Goal: Entertainment & Leisure: Consume media (video, audio)

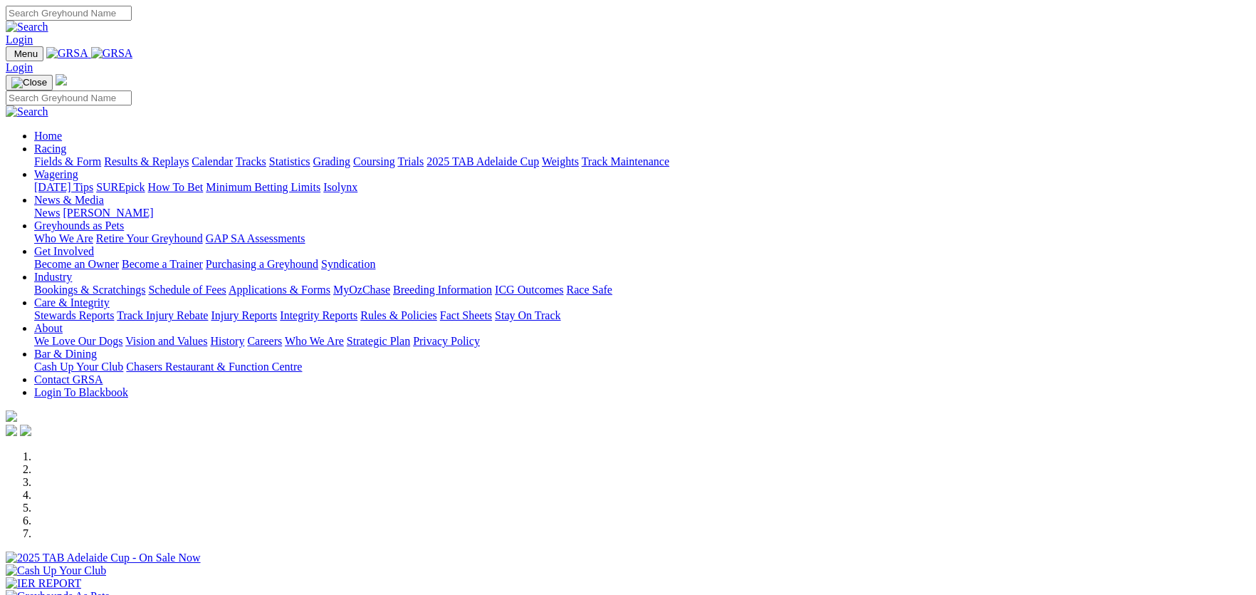
click at [310, 155] on link "Statistics" at bounding box center [289, 161] width 41 height 12
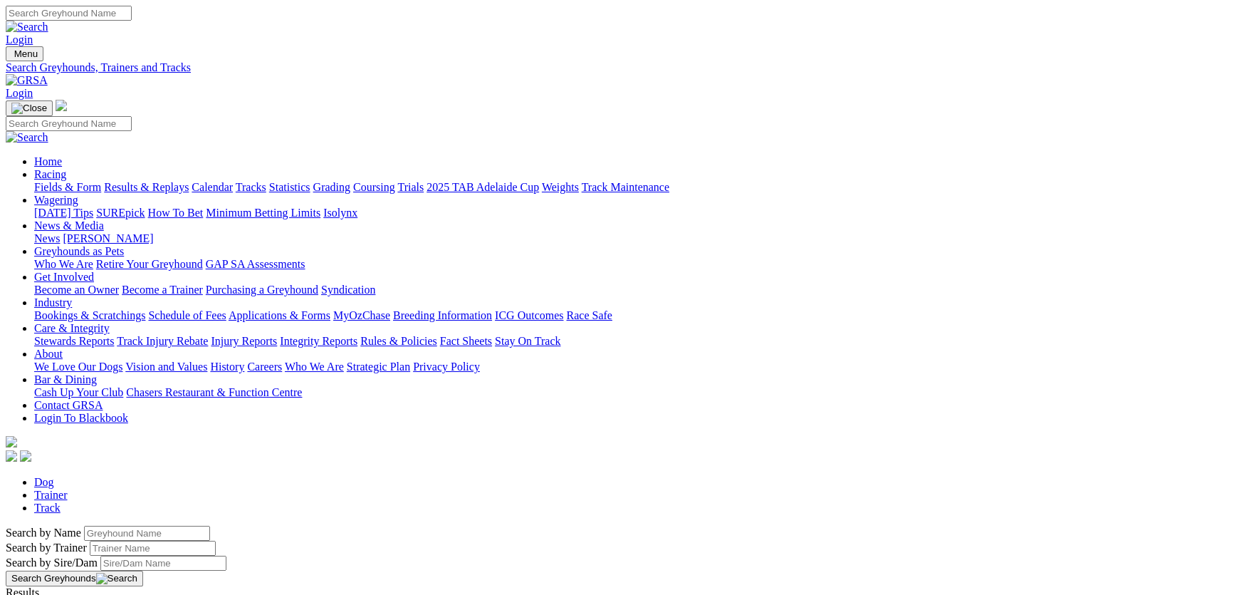
click at [210, 525] on input "Search by Greyhound name" at bounding box center [147, 532] width 126 height 15
type input "gun mcbain"
click at [119, 594] on link "Gun [PERSON_NAME]" at bounding box center [62, 605] width 113 height 12
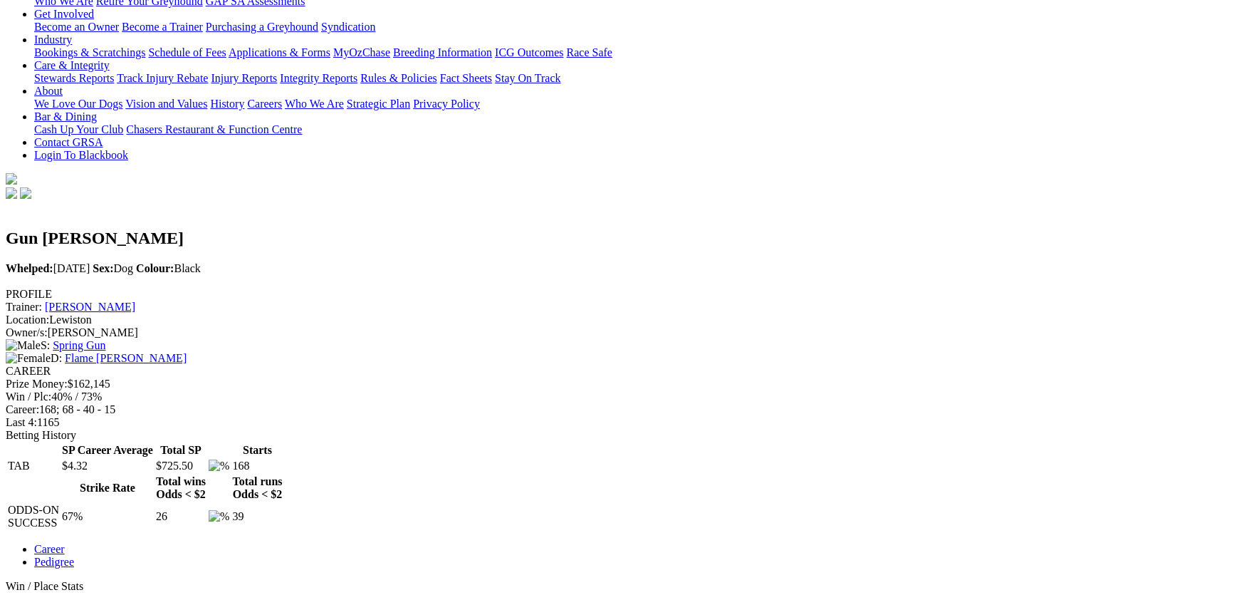
scroll to position [284, 0]
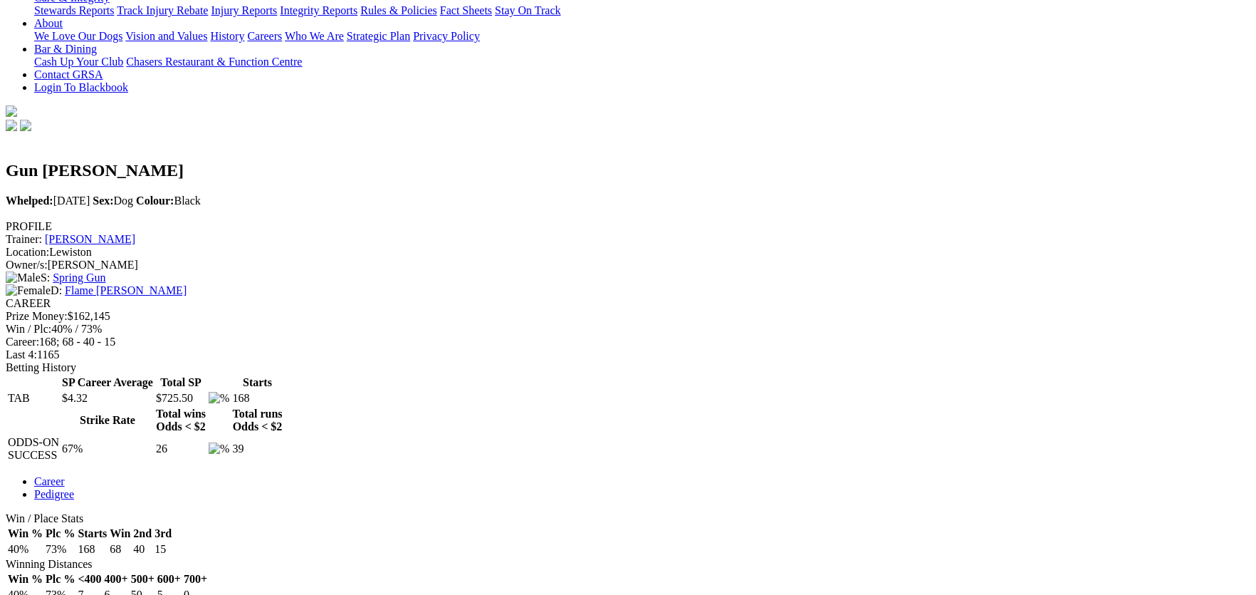
scroll to position [355, 0]
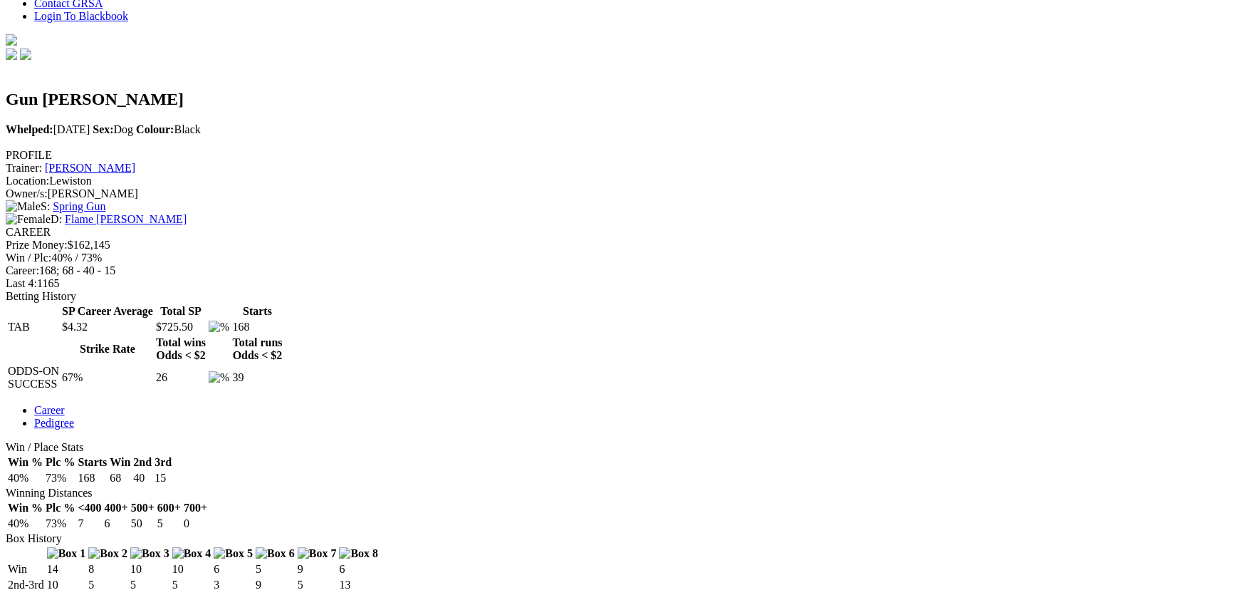
scroll to position [427, 0]
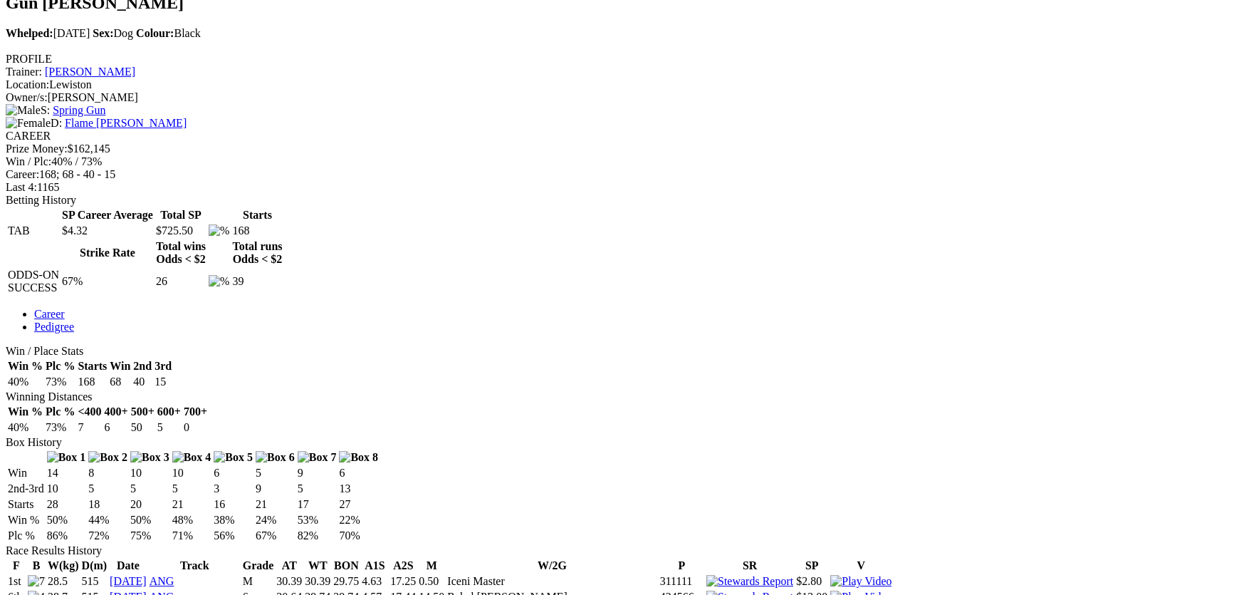
scroll to position [498, 0]
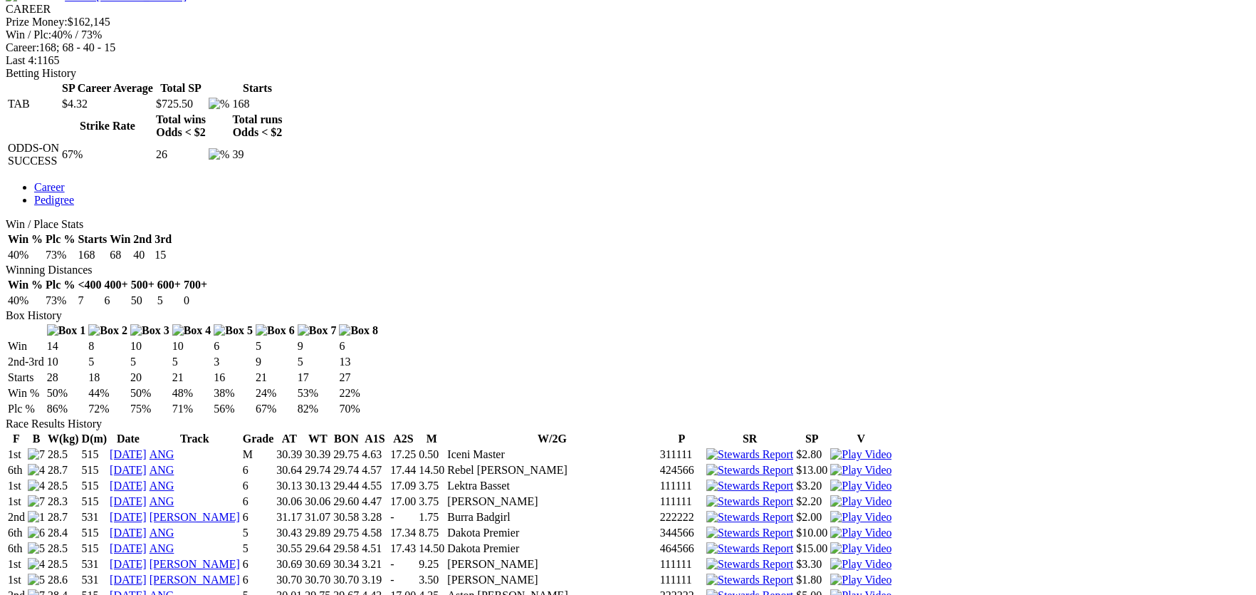
scroll to position [640, 0]
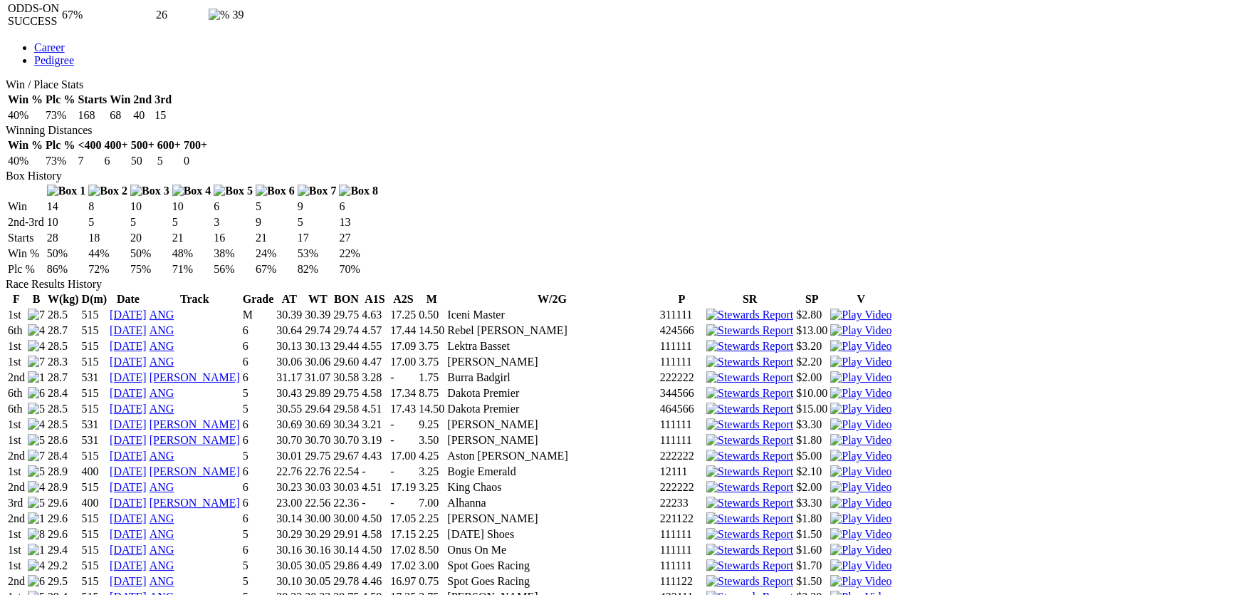
scroll to position [783, 0]
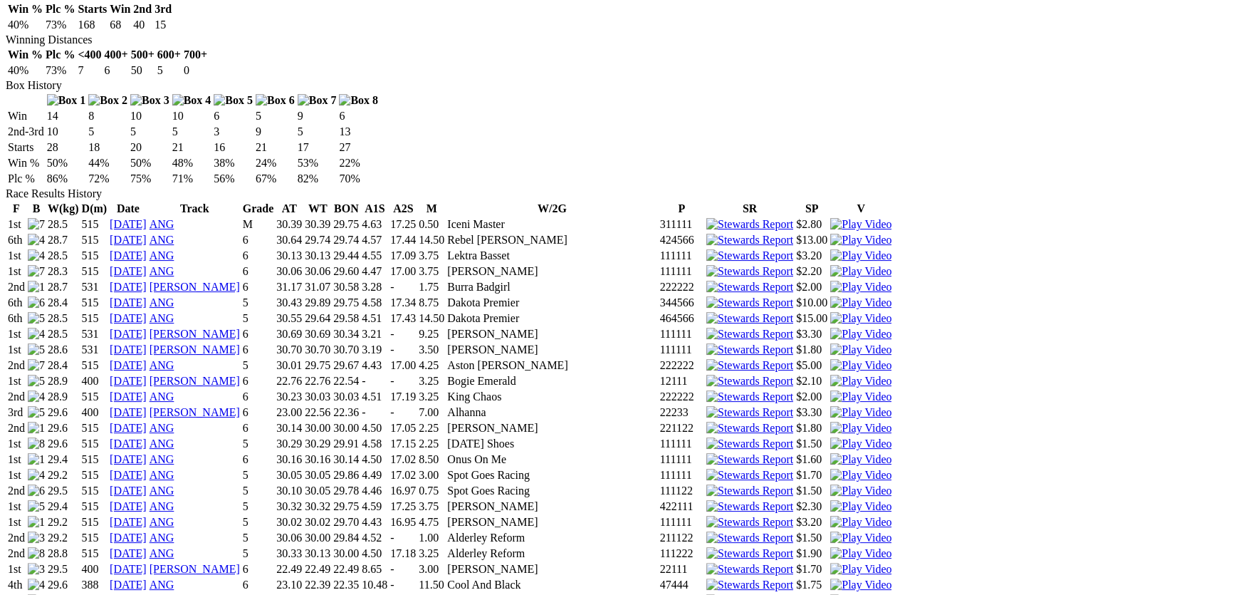
scroll to position [926, 0]
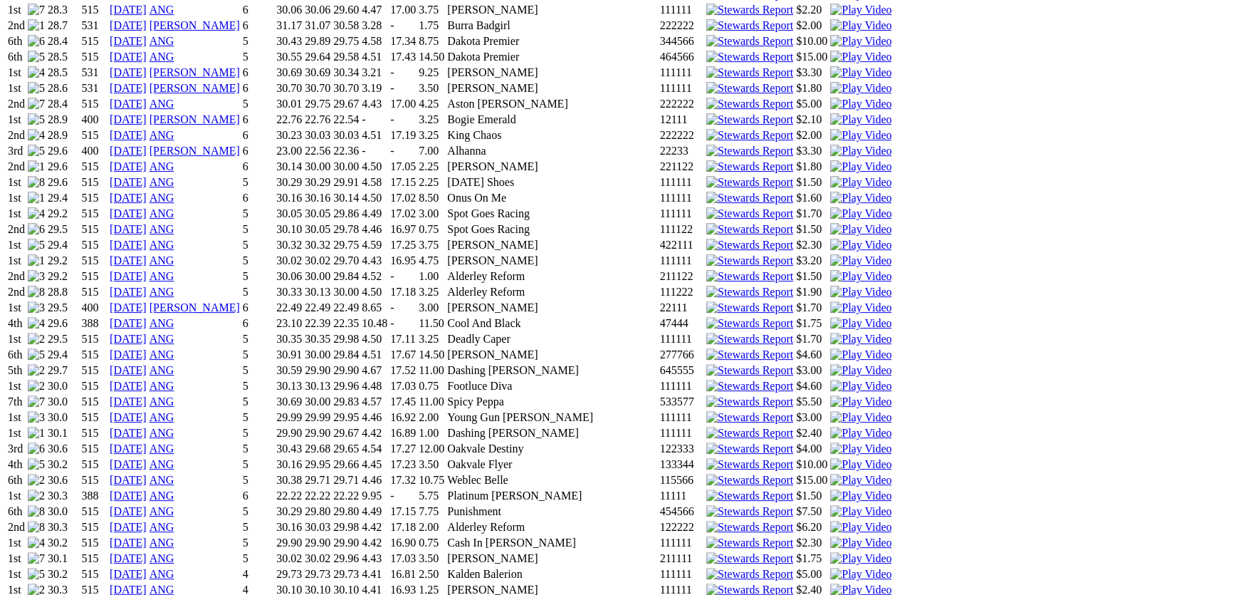
scroll to position [1139, 0]
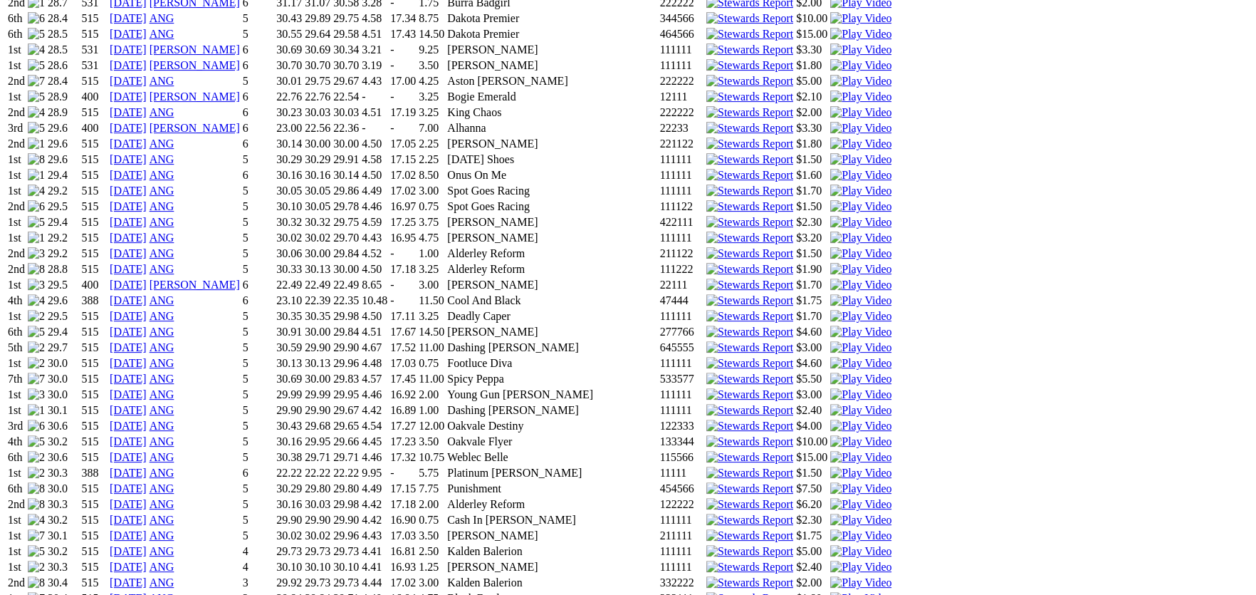
click at [836, 513] on img at bounding box center [860, 519] width 61 height 13
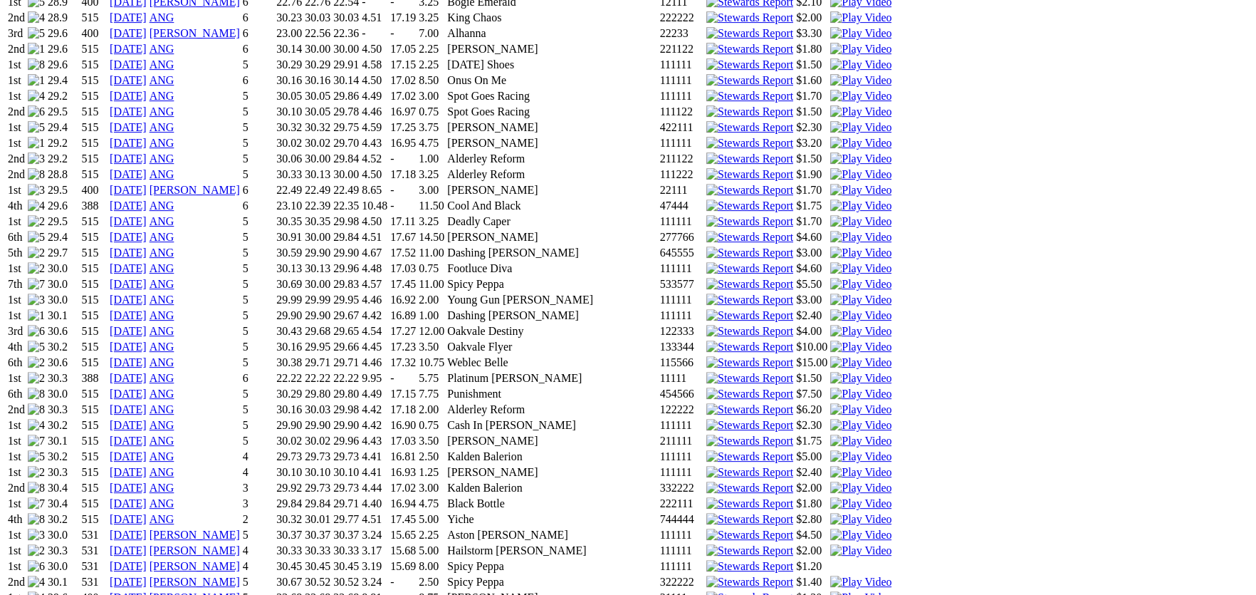
scroll to position [1281, 0]
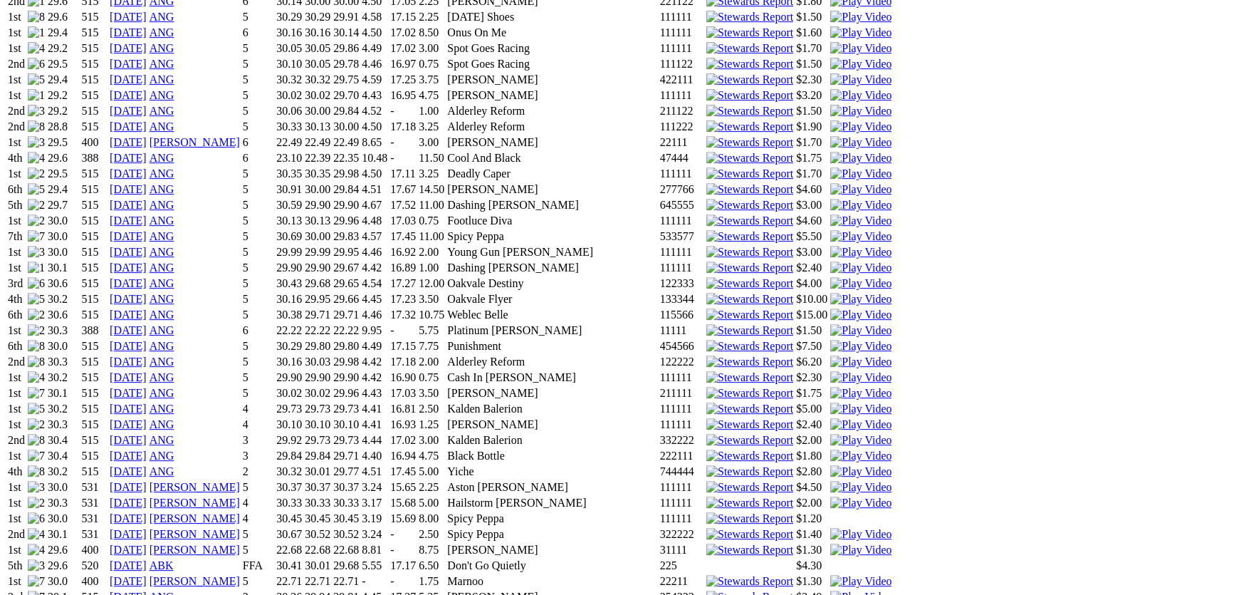
click at [837, 387] on img at bounding box center [860, 393] width 61 height 13
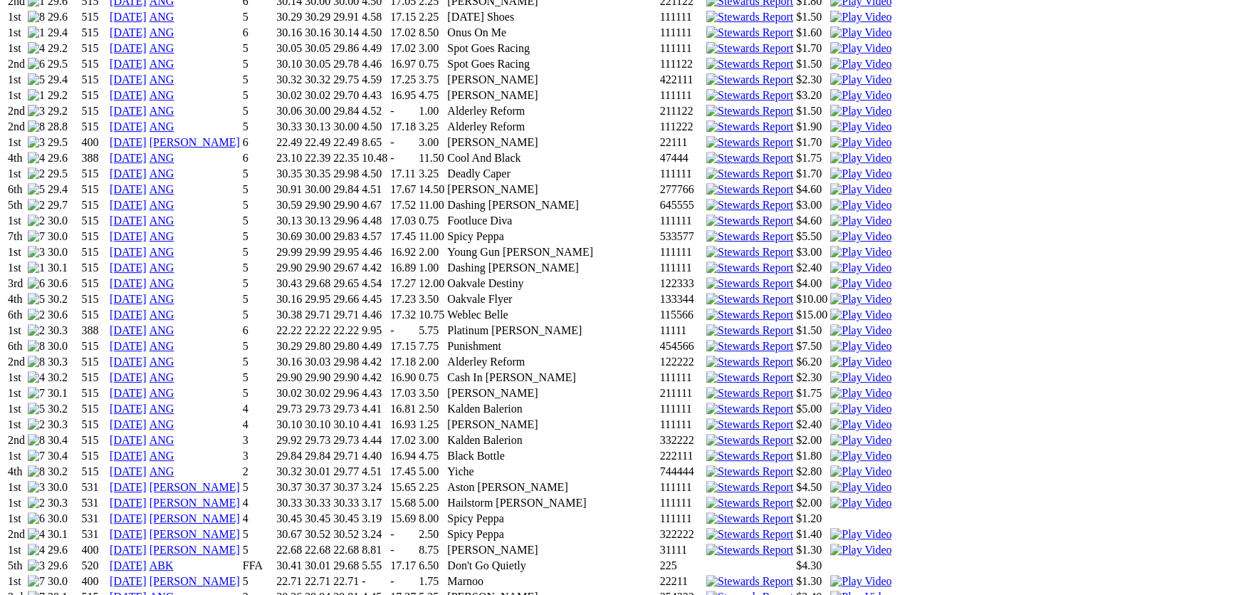
click at [836, 402] on img at bounding box center [860, 408] width 61 height 13
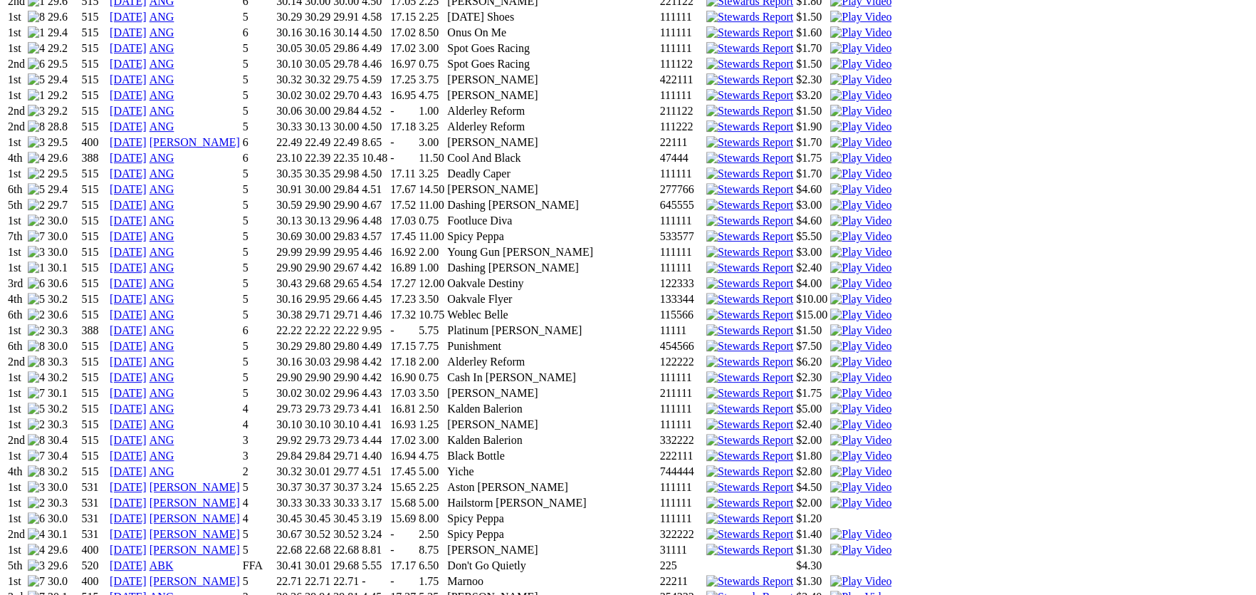
click at [839, 418] on img at bounding box center [860, 424] width 61 height 13
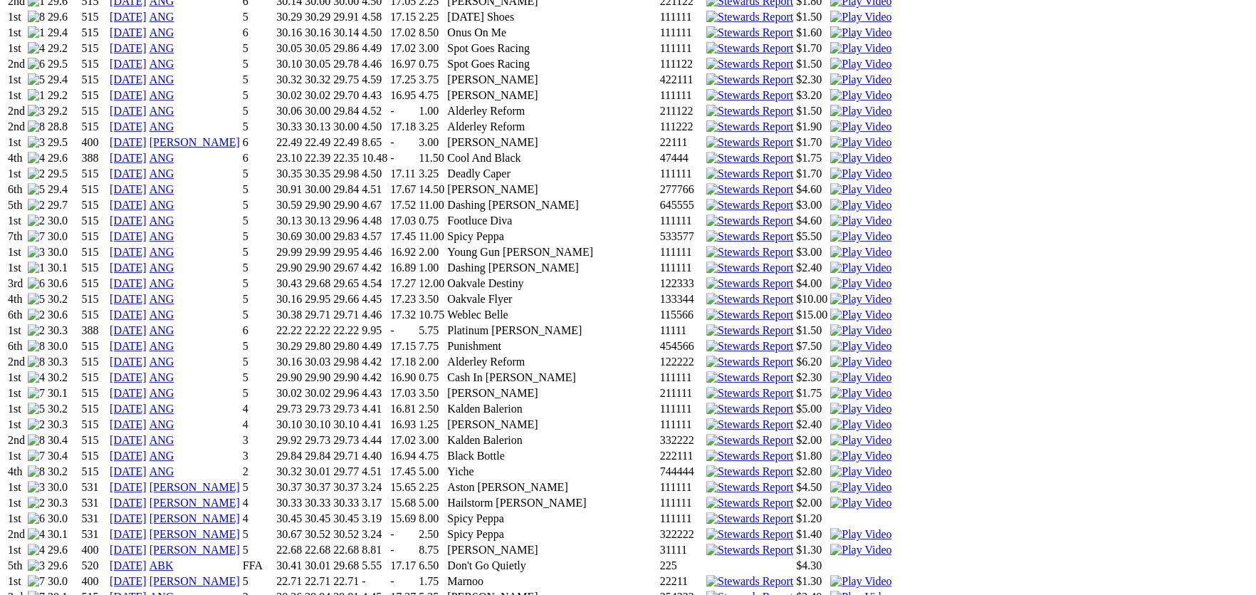
click at [839, 449] on img at bounding box center [860, 455] width 61 height 13
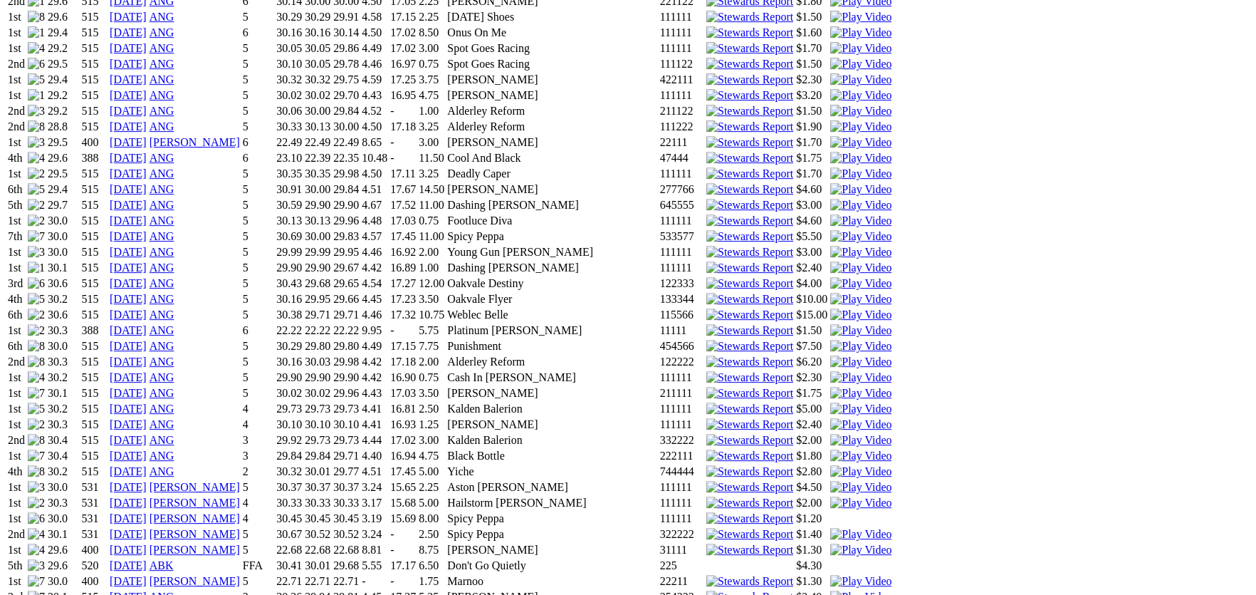
click at [836, 481] on img at bounding box center [860, 487] width 61 height 13
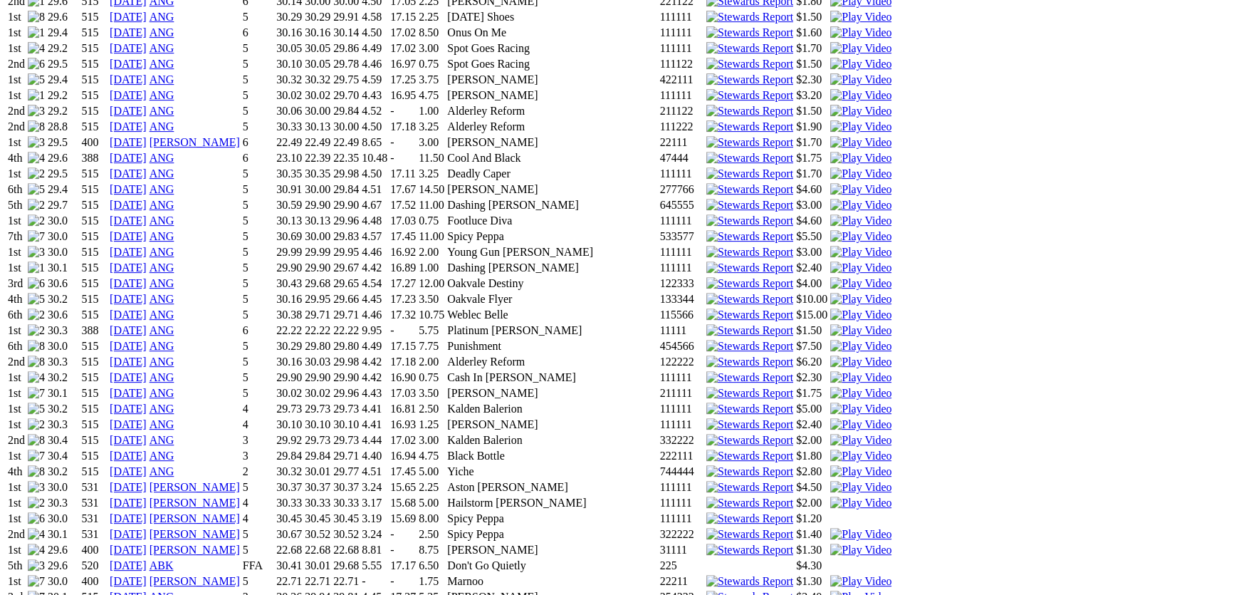
click at [837, 496] on img at bounding box center [860, 502] width 61 height 13
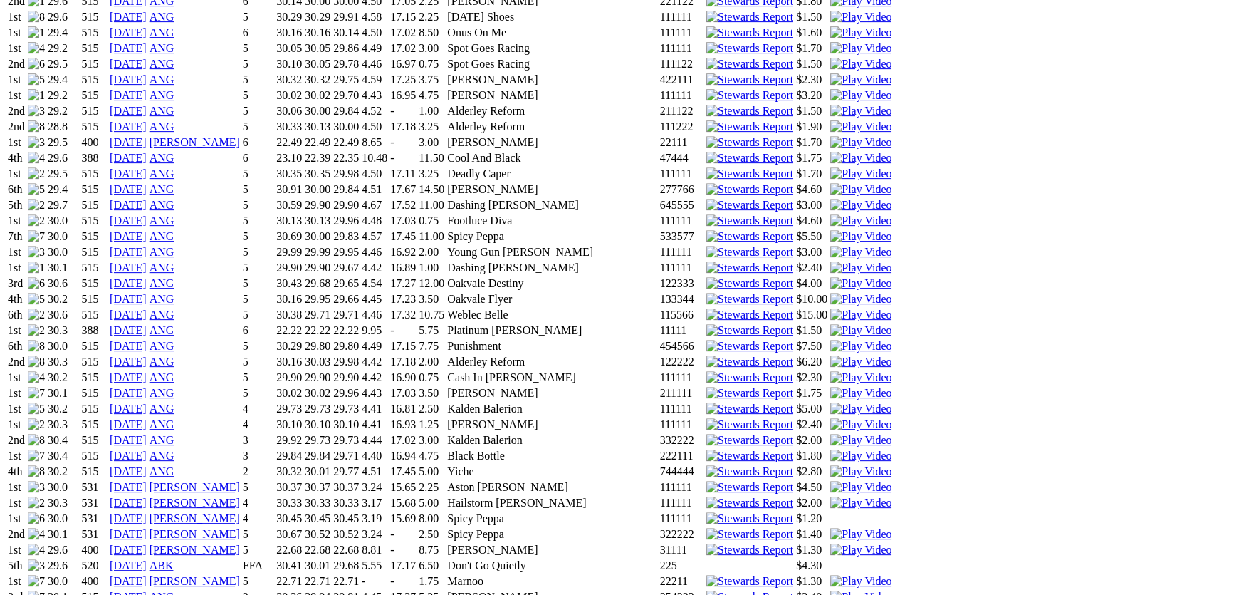
click at [835, 543] on img at bounding box center [860, 549] width 61 height 13
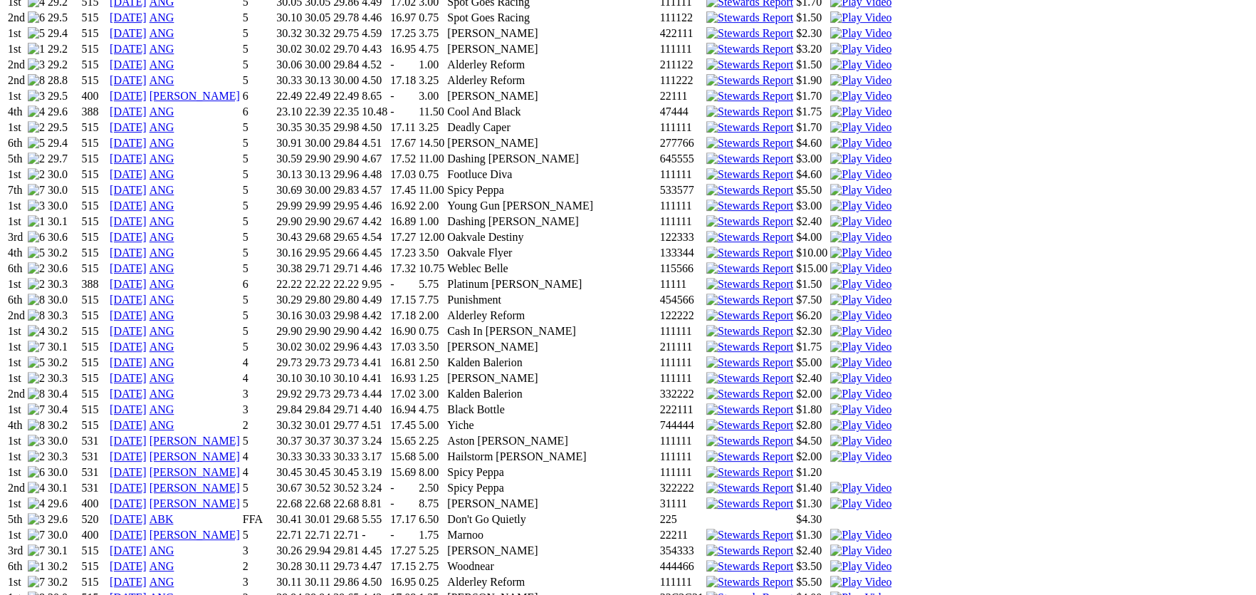
scroll to position [1352, 0]
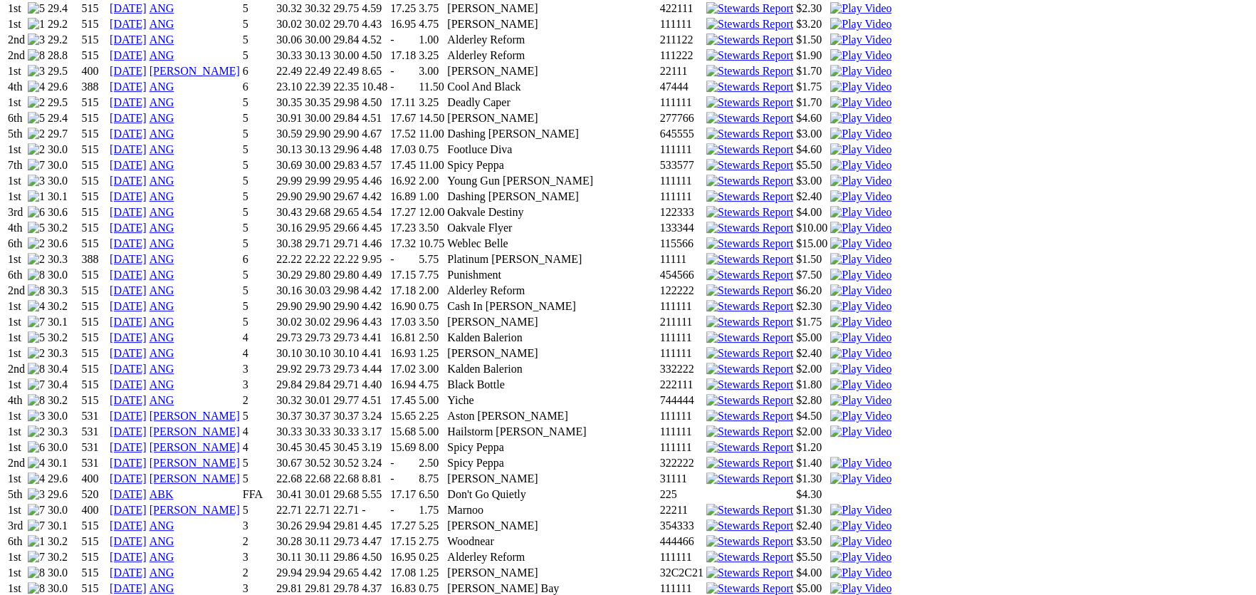
click at [836, 503] on img at bounding box center [860, 509] width 61 height 13
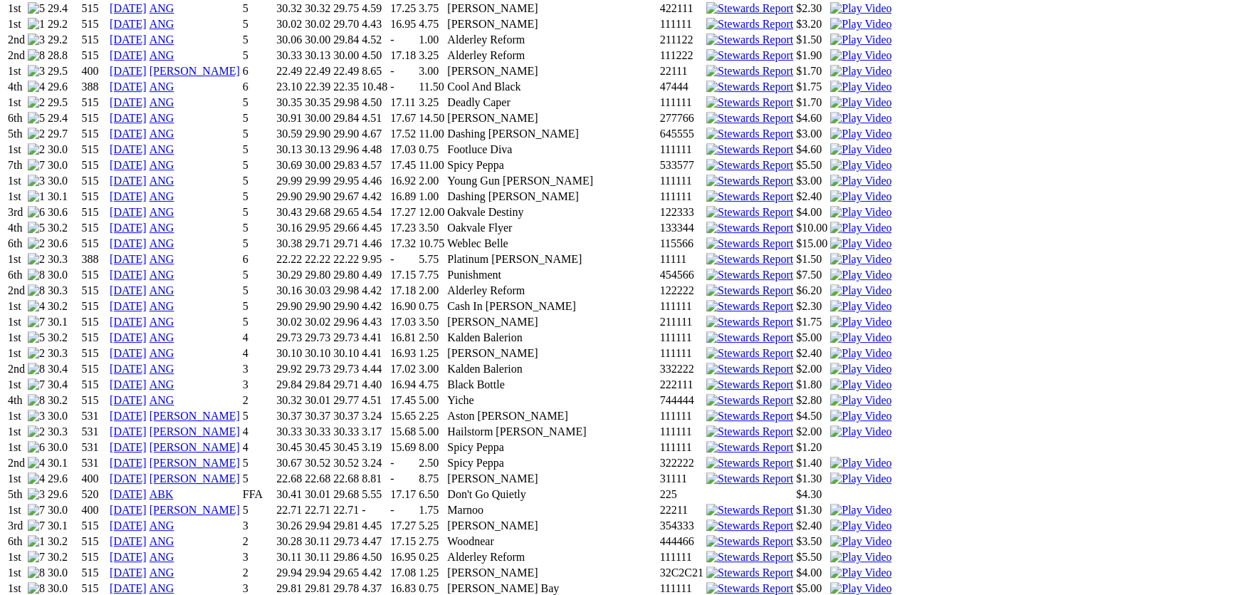
scroll to position [1423, 0]
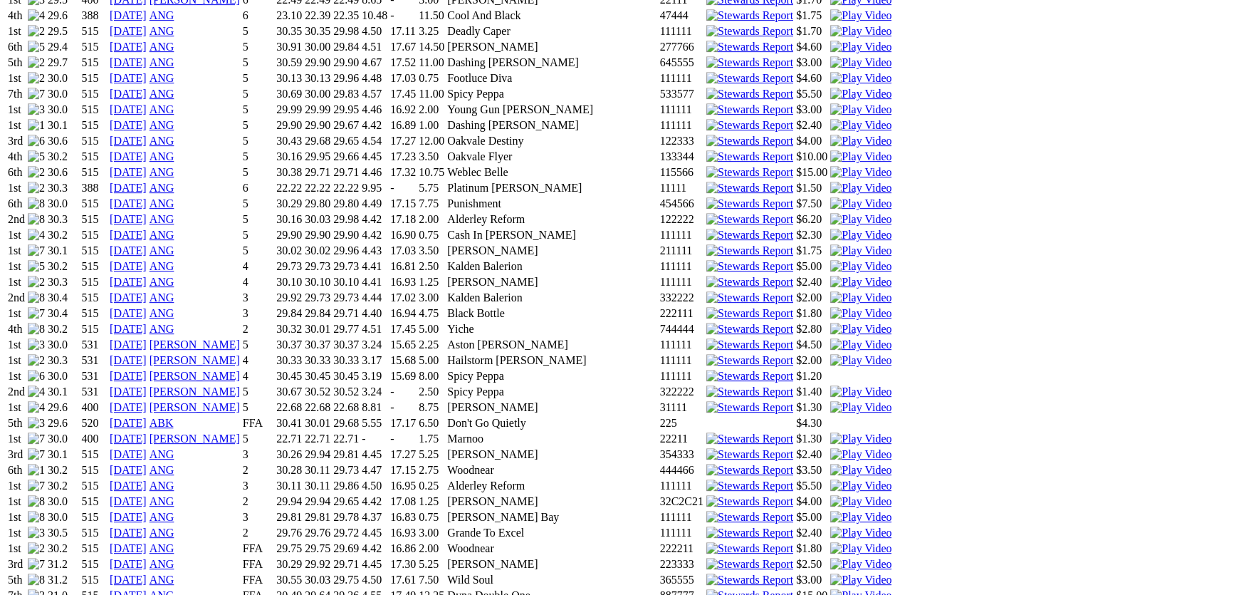
click at [837, 479] on img at bounding box center [860, 485] width 61 height 13
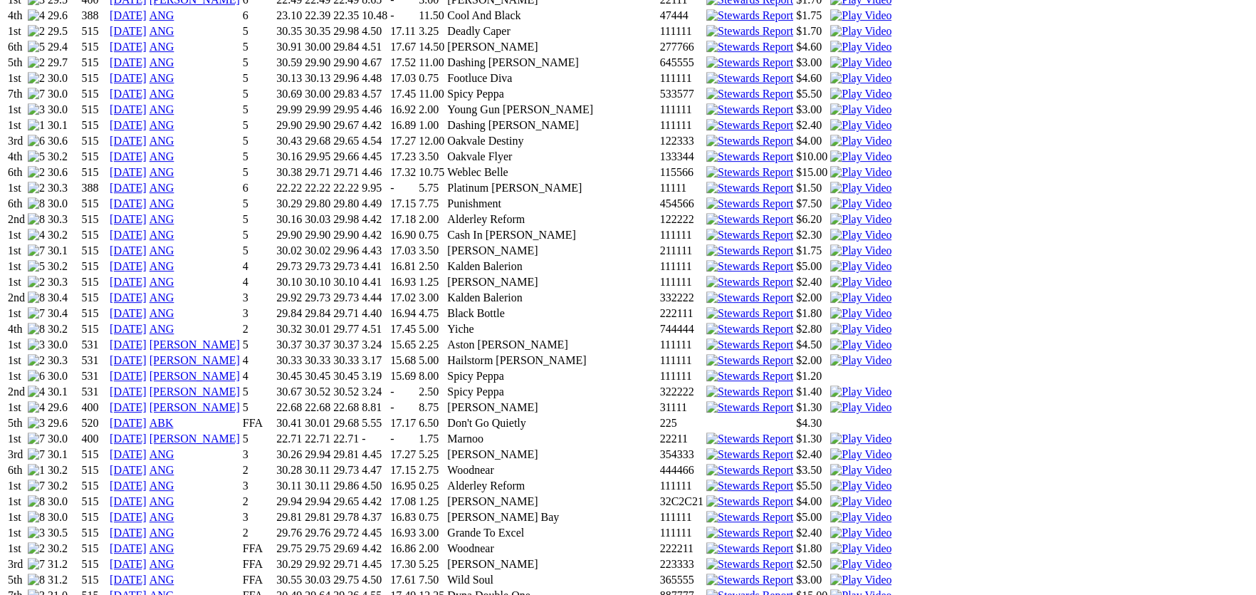
click at [839, 495] on img at bounding box center [860, 501] width 61 height 13
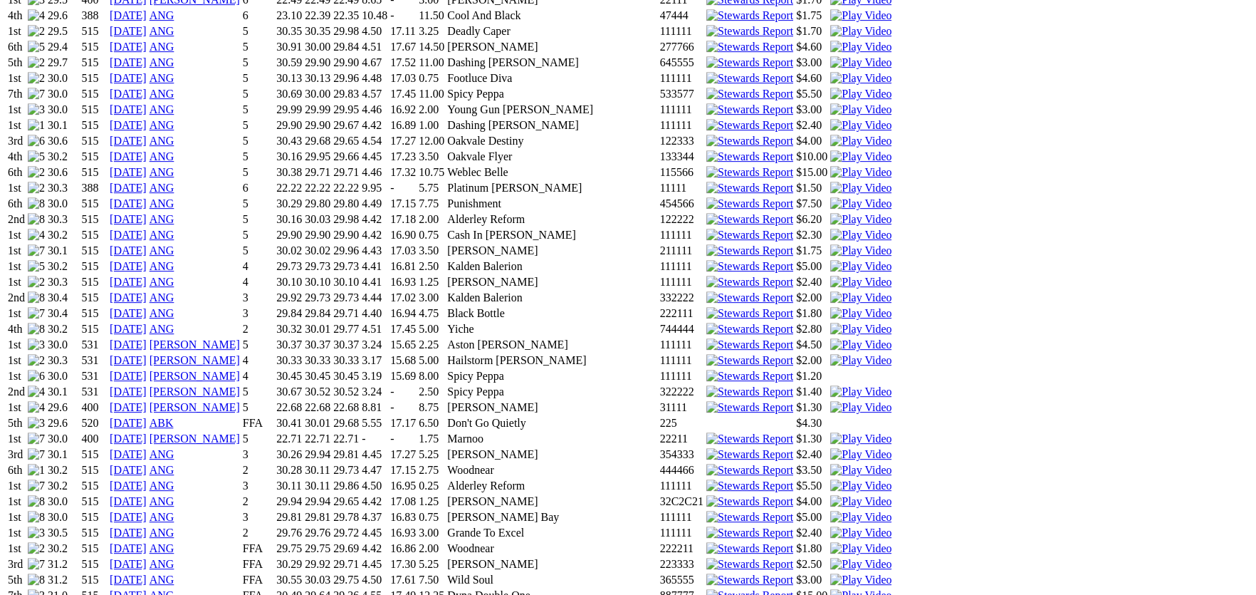
click at [835, 511] on img at bounding box center [860, 517] width 61 height 13
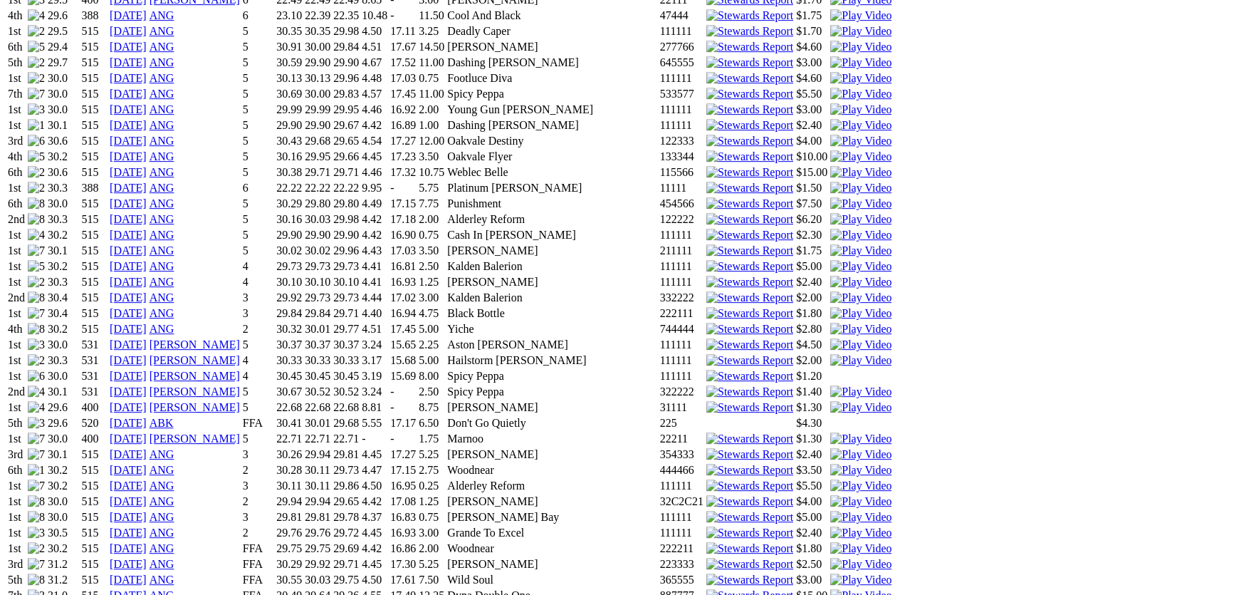
click at [839, 526] on img at bounding box center [860, 532] width 61 height 13
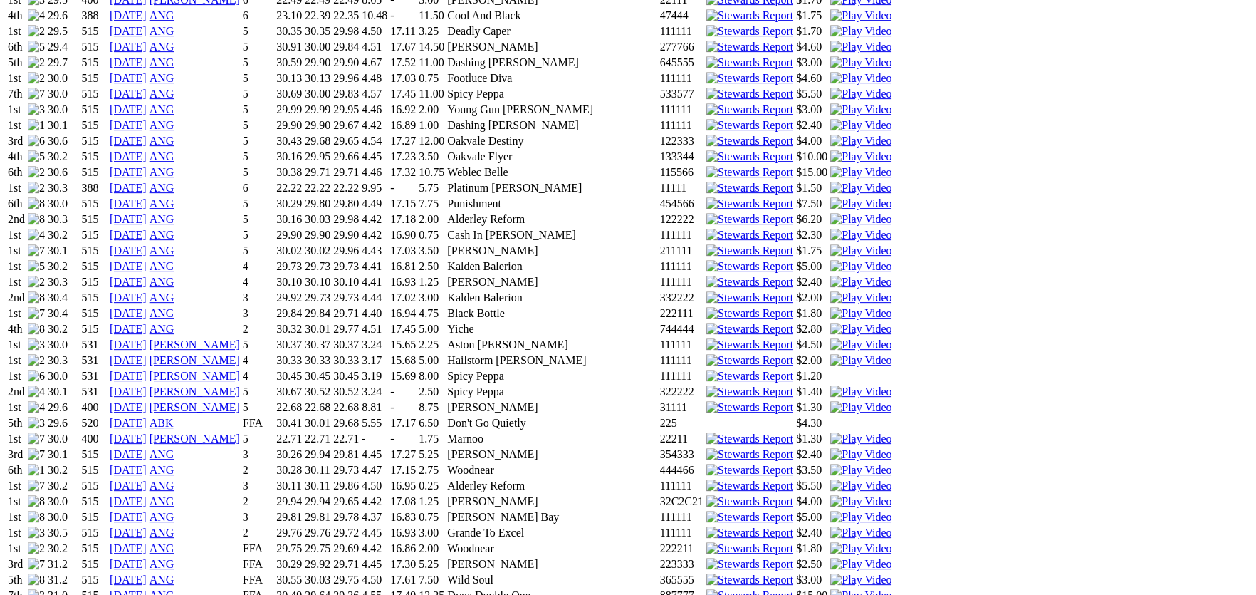
click at [837, 542] on img at bounding box center [860, 548] width 61 height 13
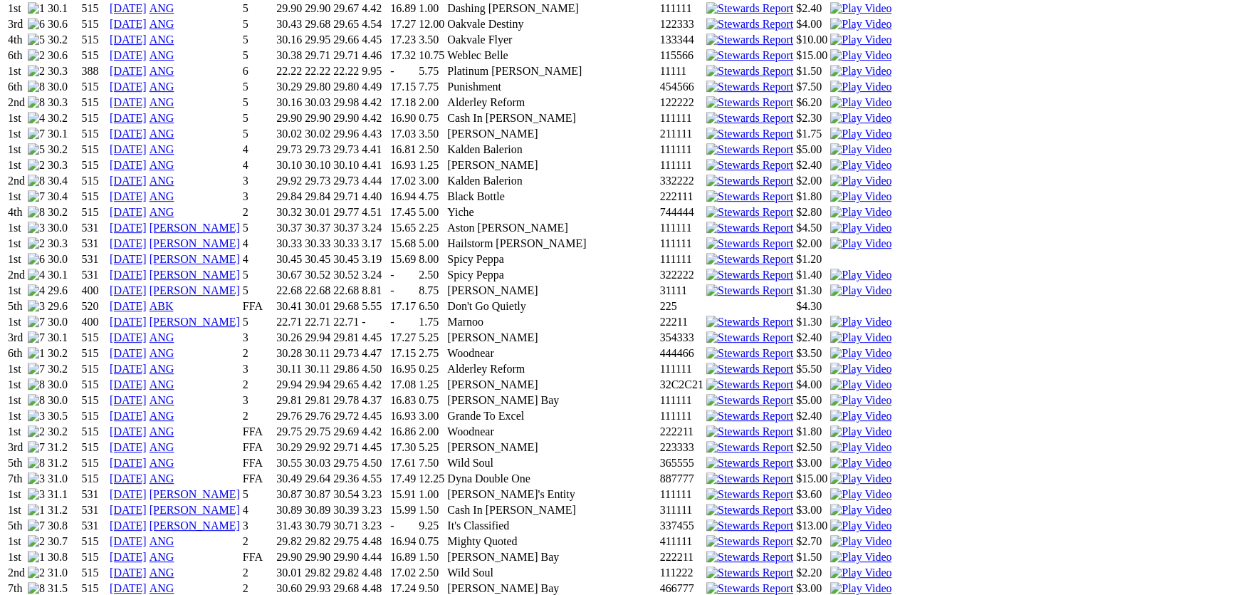
scroll to position [1566, 0]
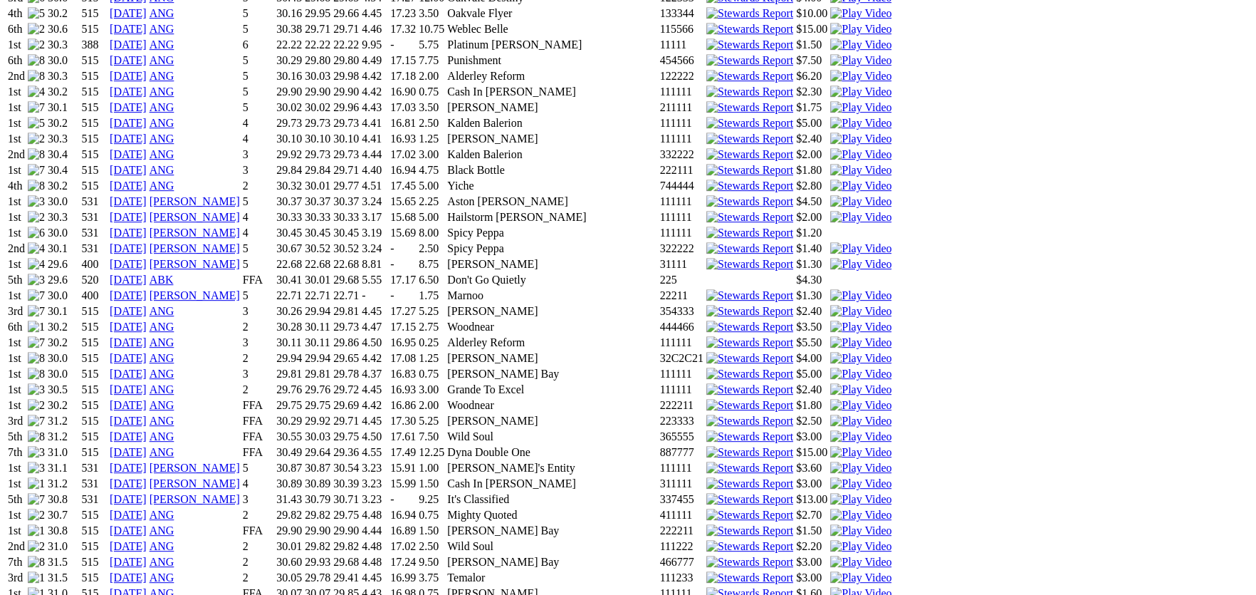
click at [837, 477] on img at bounding box center [860, 483] width 61 height 13
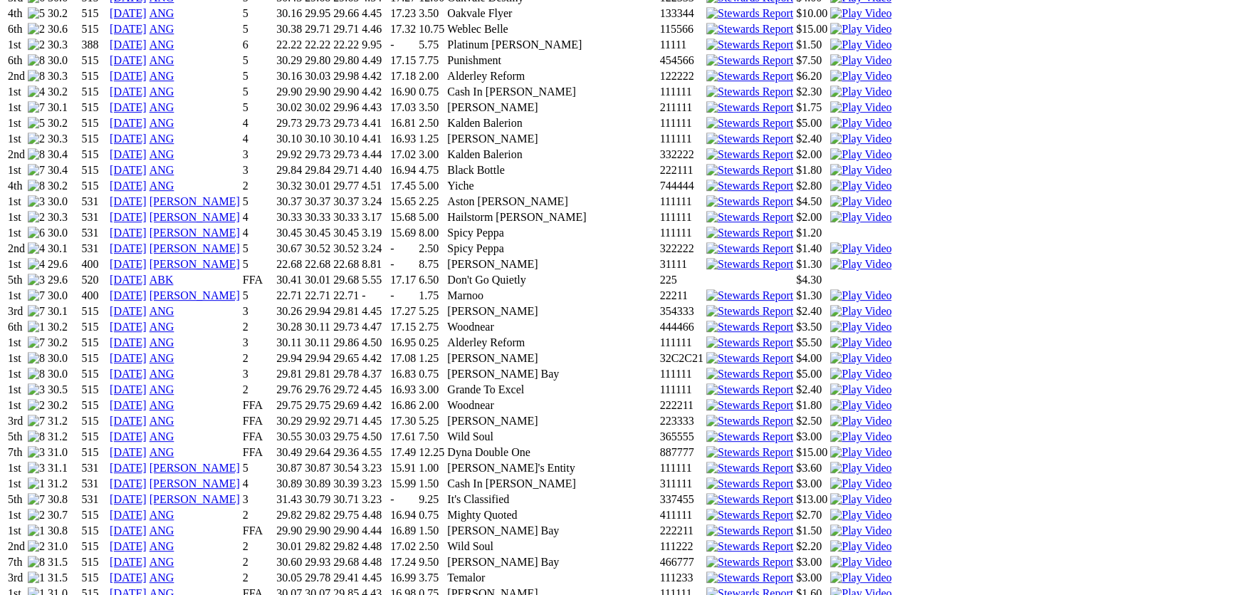
click at [836, 508] on img at bounding box center [860, 514] width 61 height 13
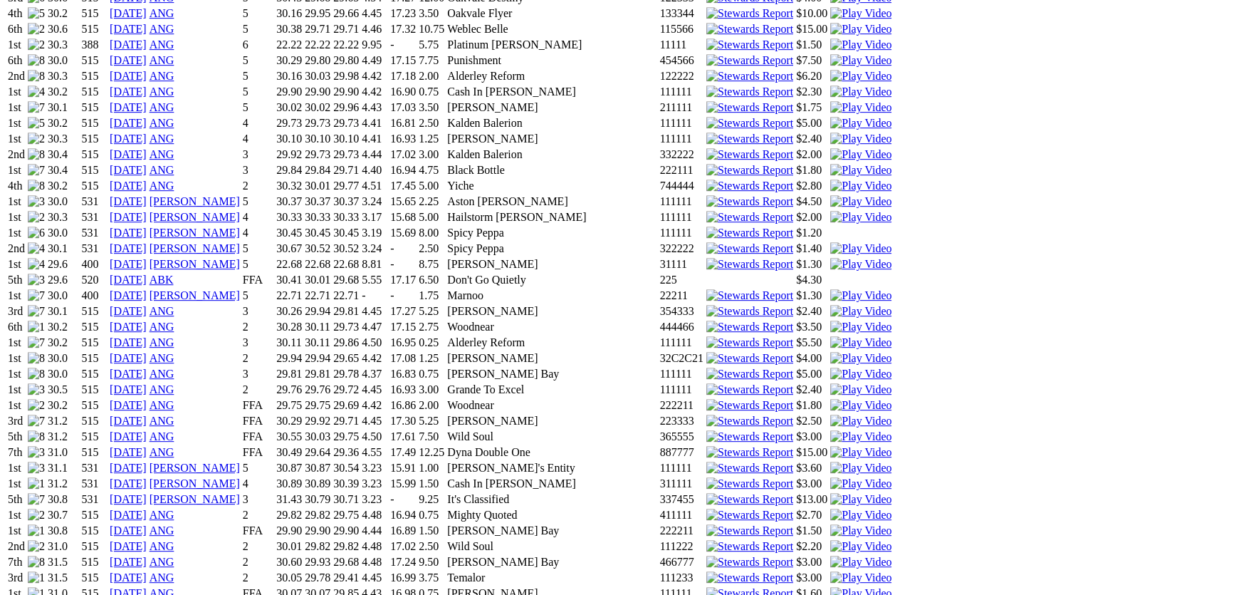
click at [837, 524] on img at bounding box center [860, 530] width 61 height 13
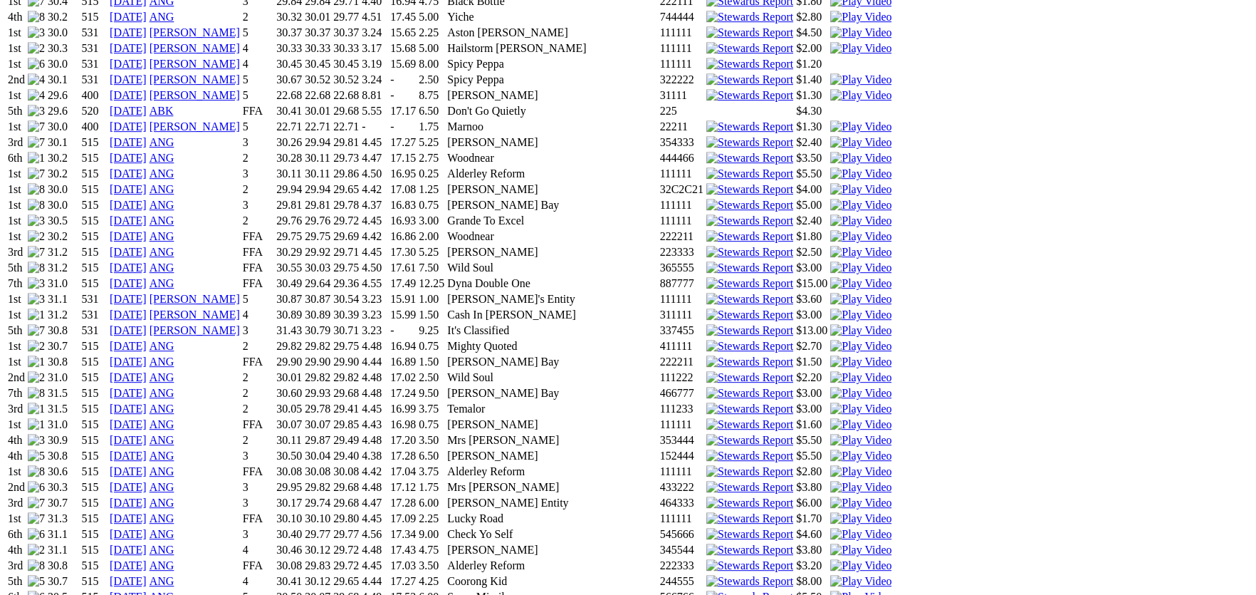
scroll to position [1780, 0]
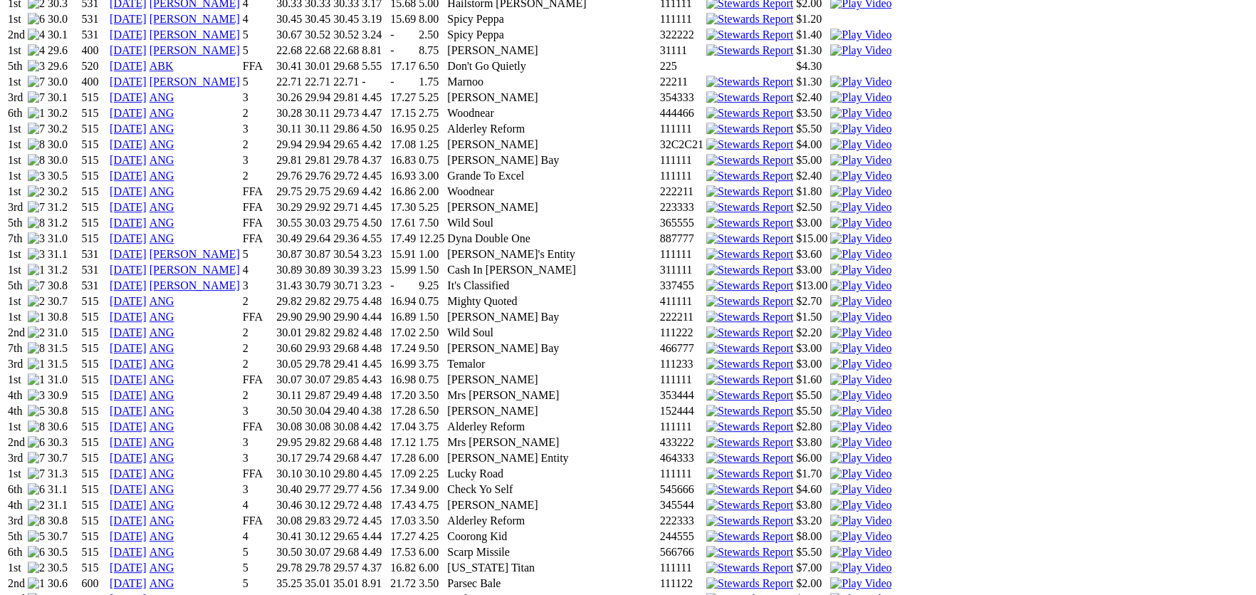
click at [838, 373] on img at bounding box center [860, 379] width 61 height 13
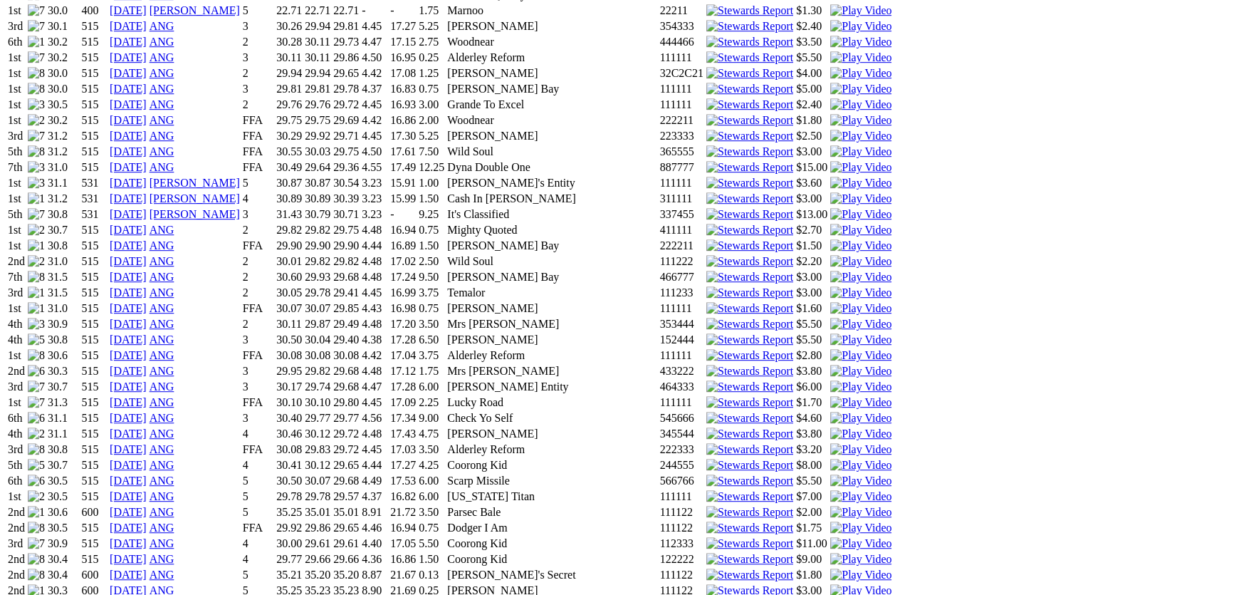
scroll to position [1923, 0]
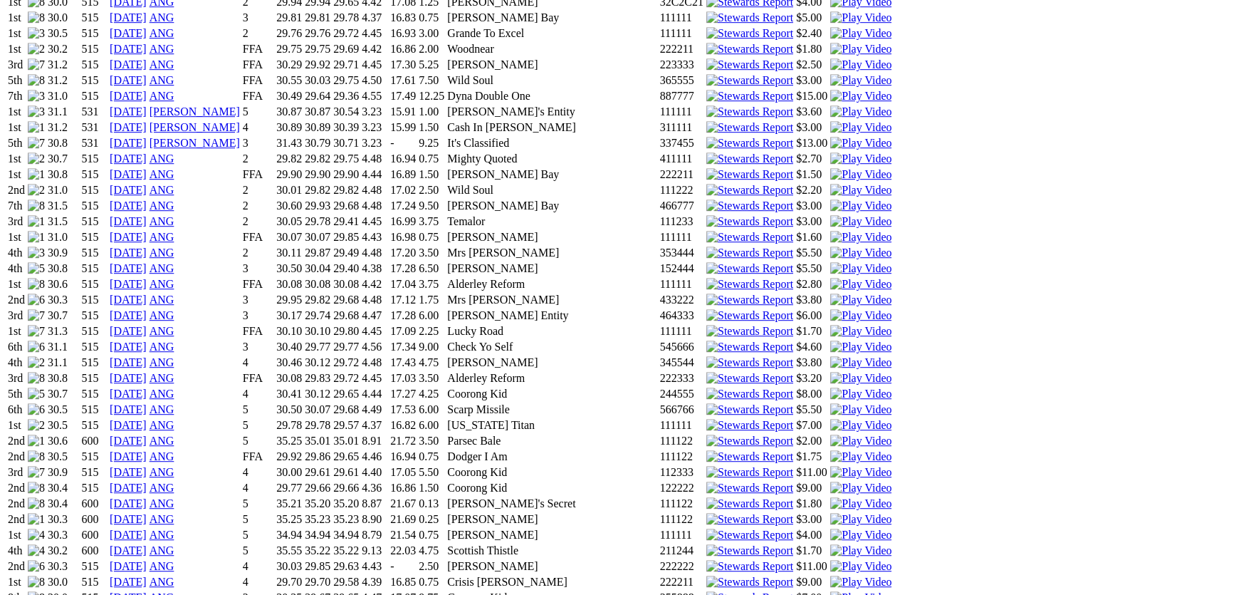
click at [837, 278] on img at bounding box center [860, 284] width 61 height 13
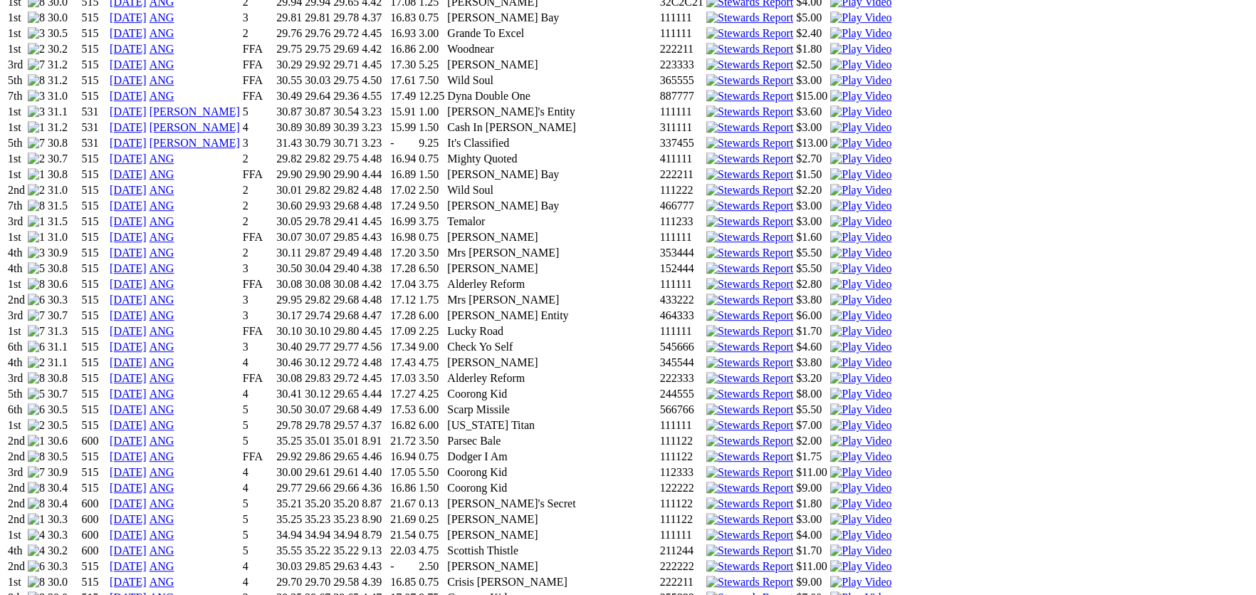
click at [837, 325] on img at bounding box center [860, 331] width 61 height 13
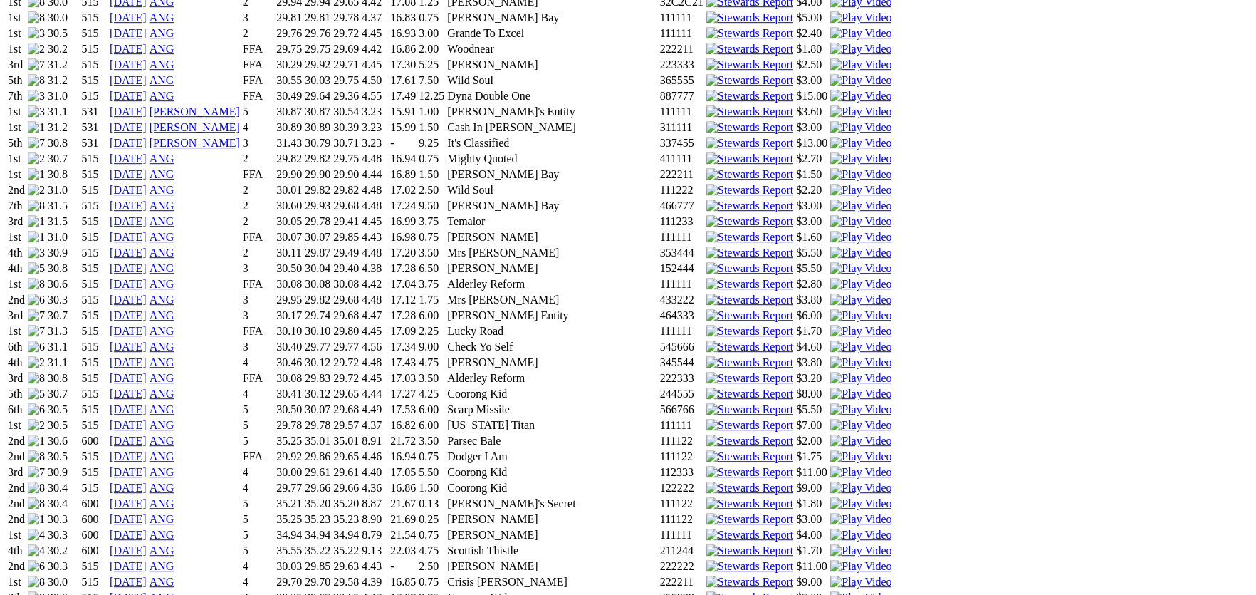
click at [836, 419] on img at bounding box center [860, 425] width 61 height 13
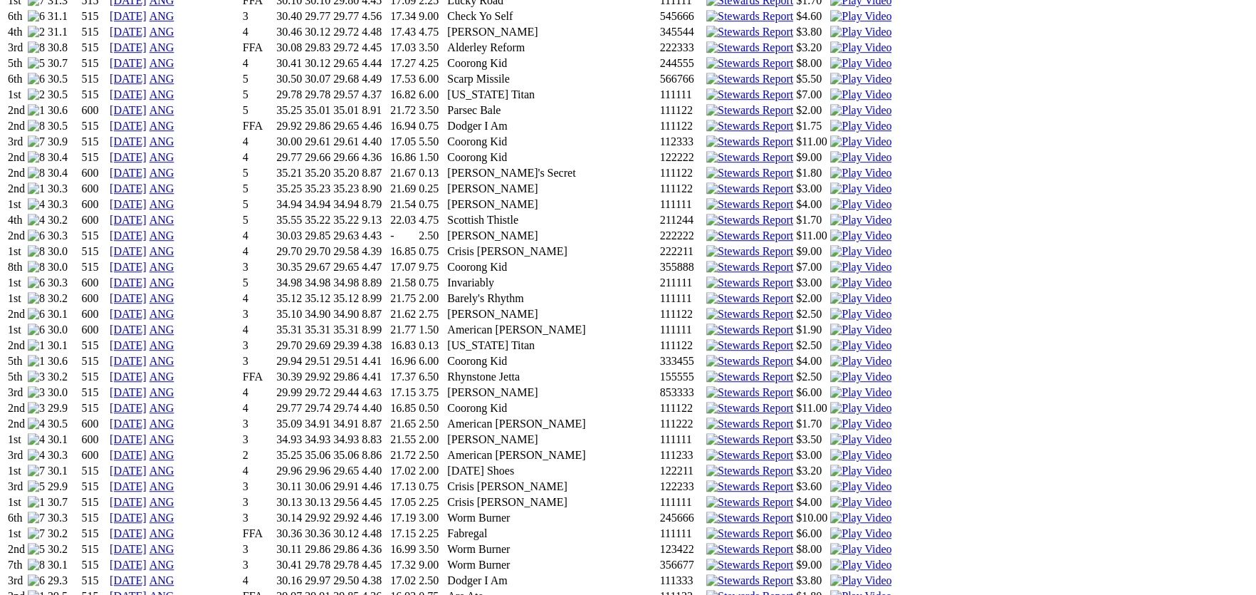
scroll to position [2278, 0]
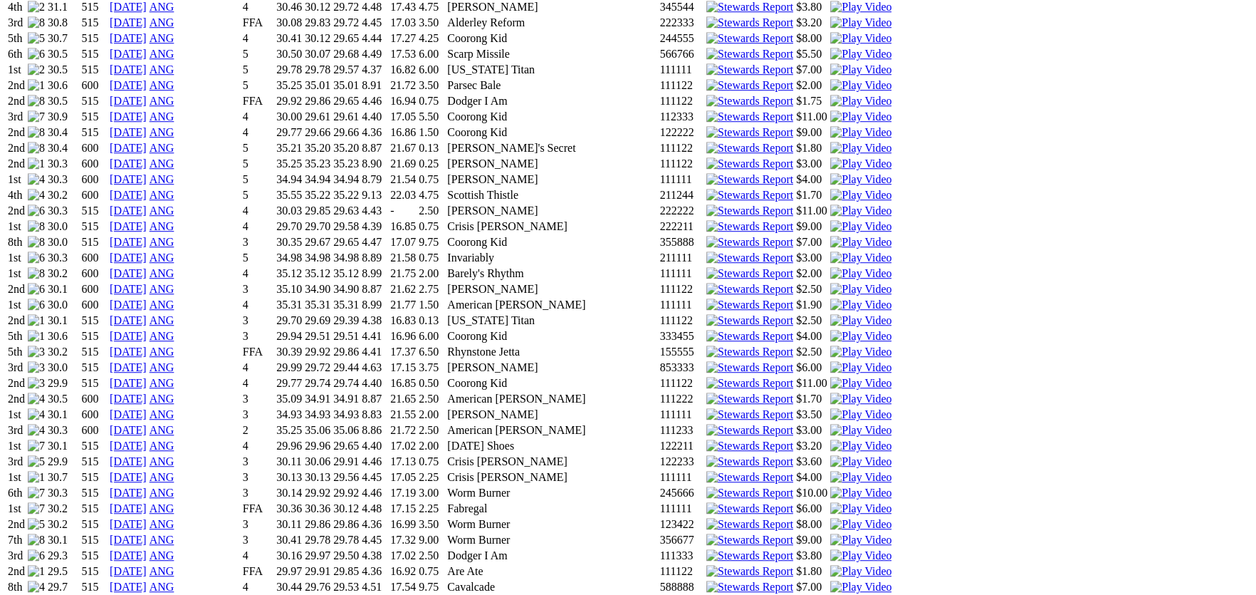
click at [837, 186] on img at bounding box center [860, 179] width 61 height 13
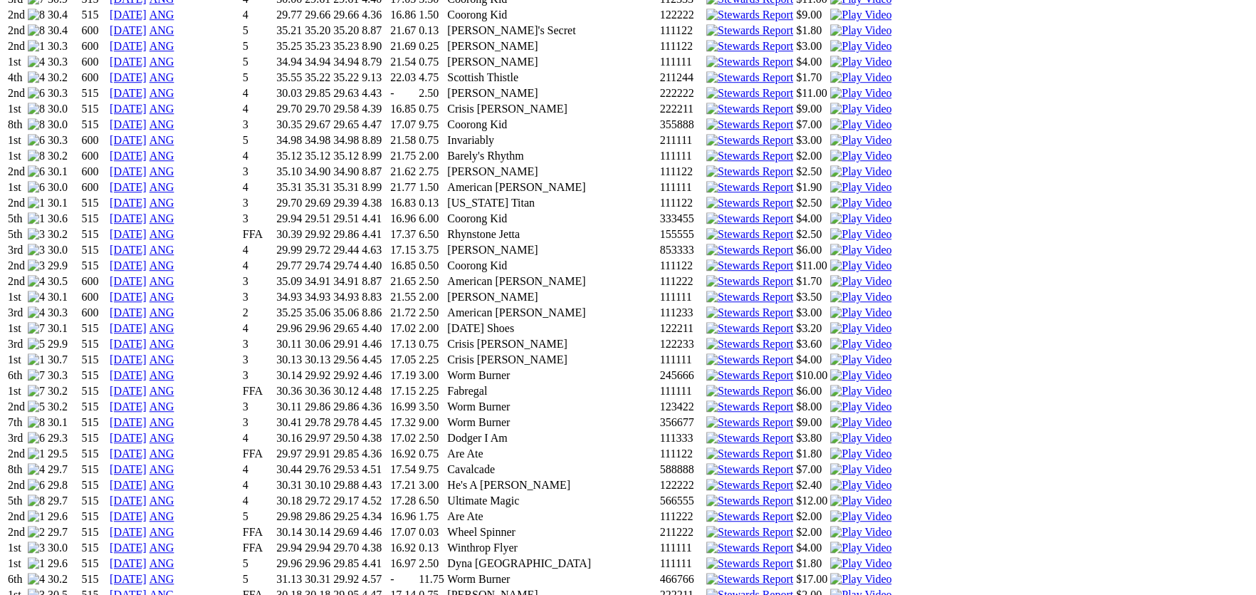
scroll to position [2420, 0]
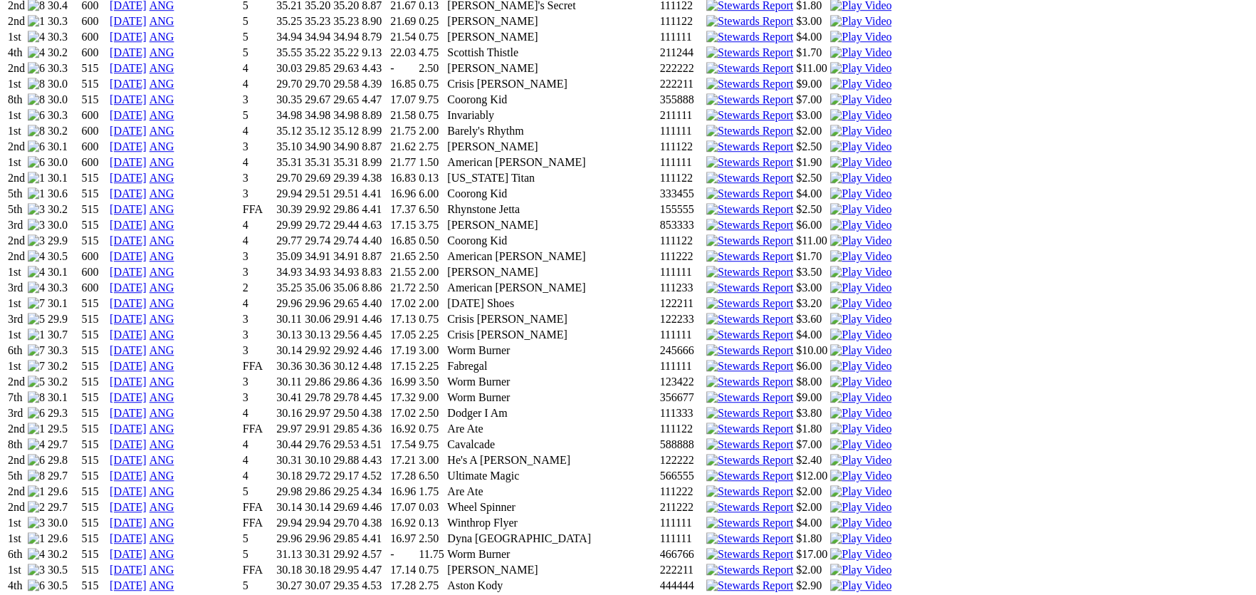
click at [839, 90] on img at bounding box center [860, 84] width 61 height 13
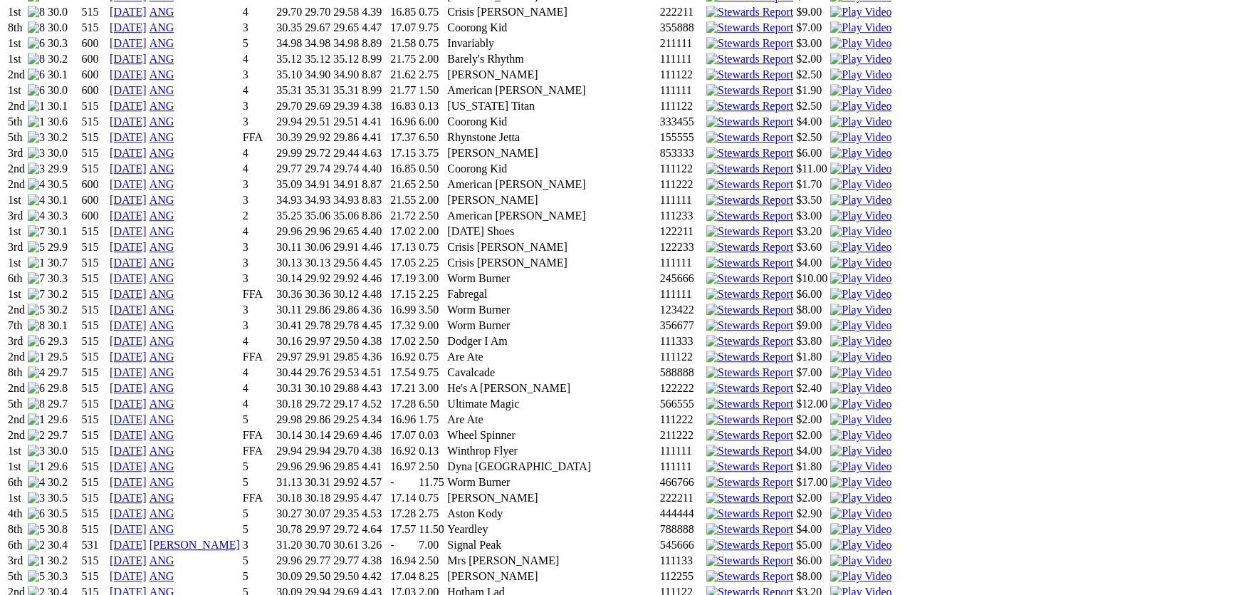
scroll to position [2491, 0]
click at [838, 51] on img at bounding box center [860, 44] width 61 height 13
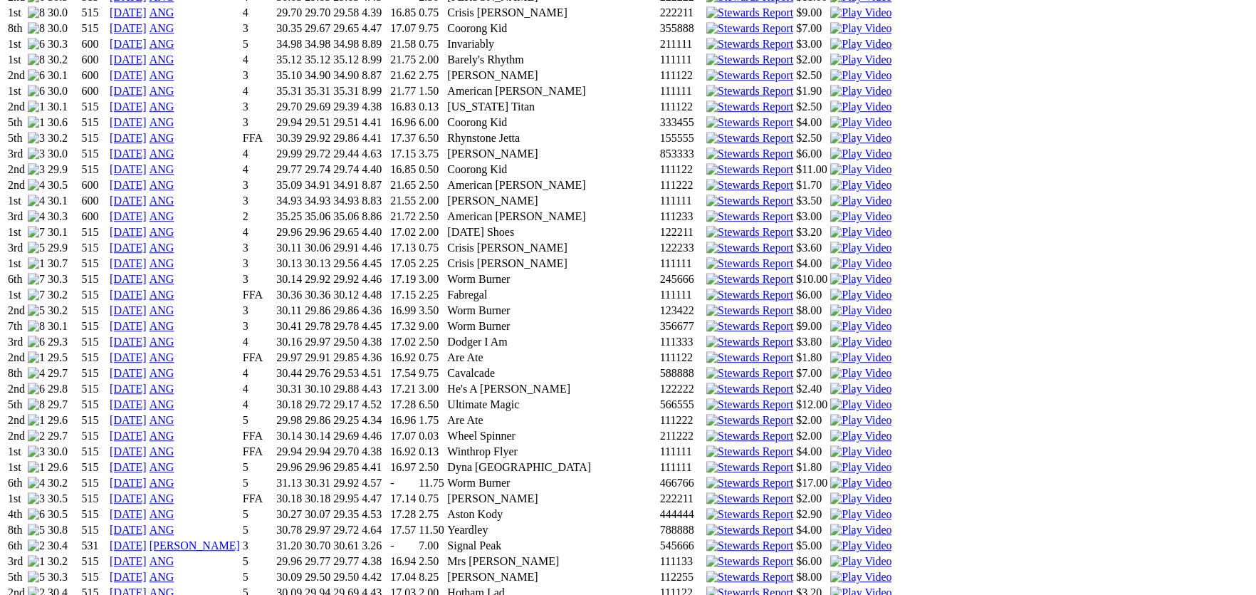
click at [838, 66] on img at bounding box center [860, 59] width 61 height 13
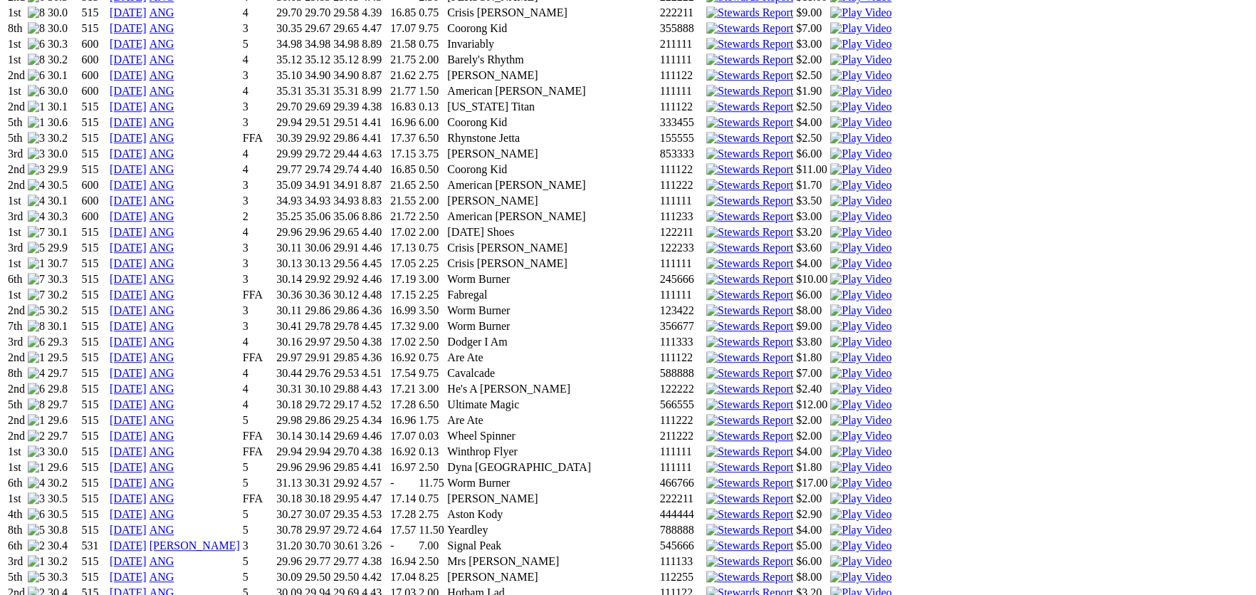
click at [839, 98] on img at bounding box center [860, 91] width 61 height 13
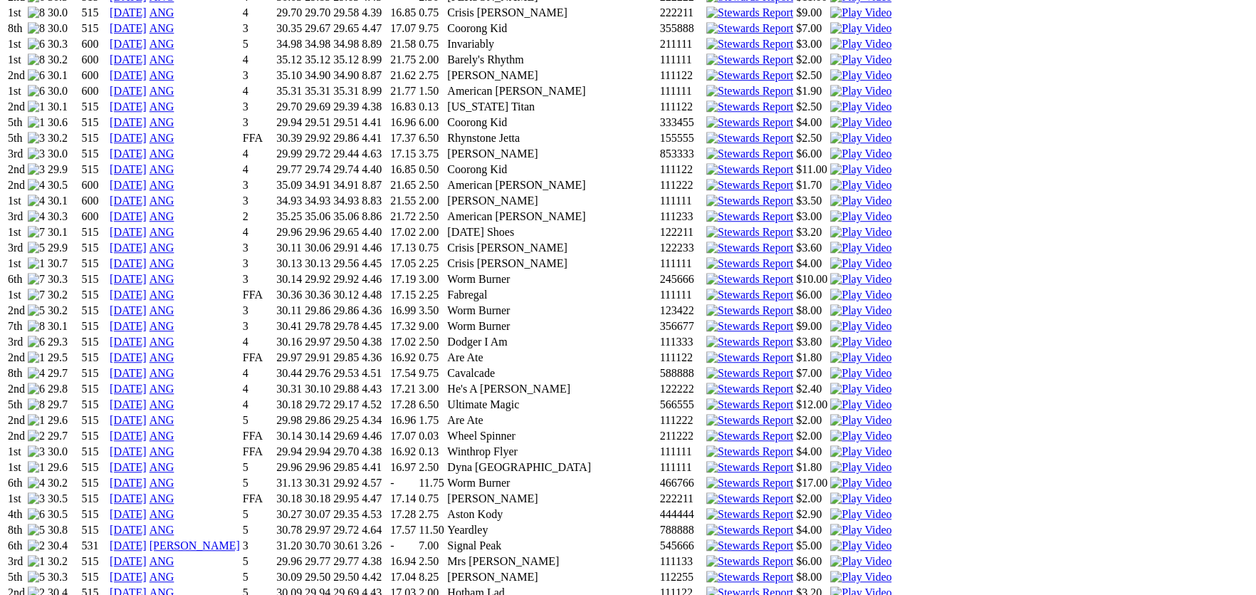
click at [838, 207] on img at bounding box center [860, 200] width 61 height 13
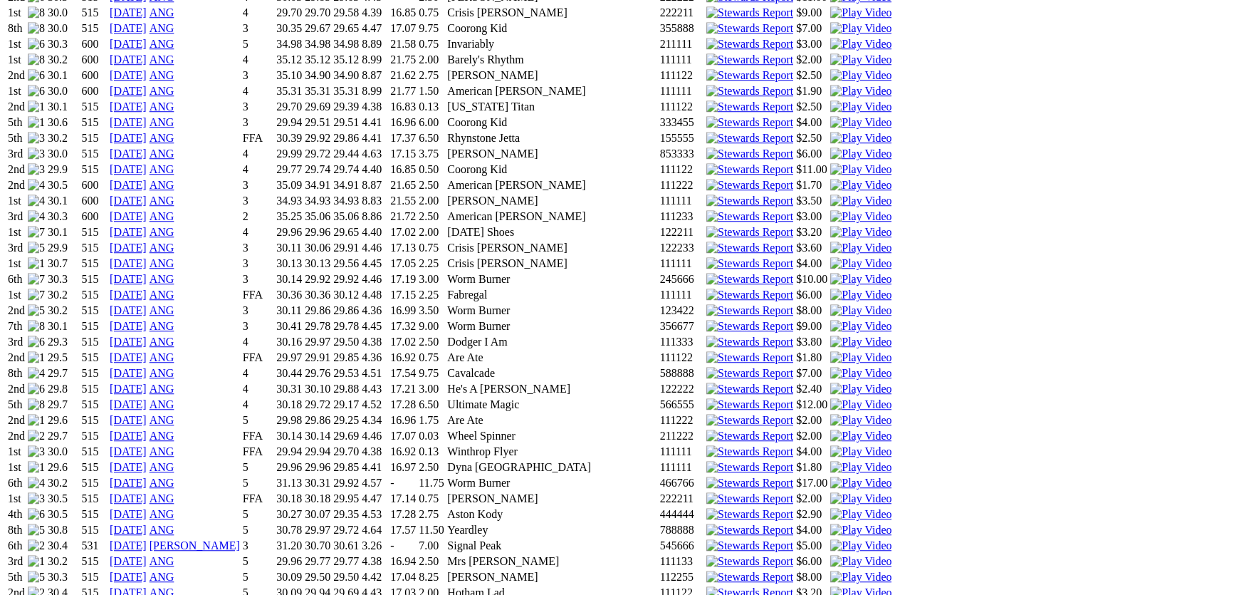
click at [839, 239] on img at bounding box center [860, 232] width 61 height 13
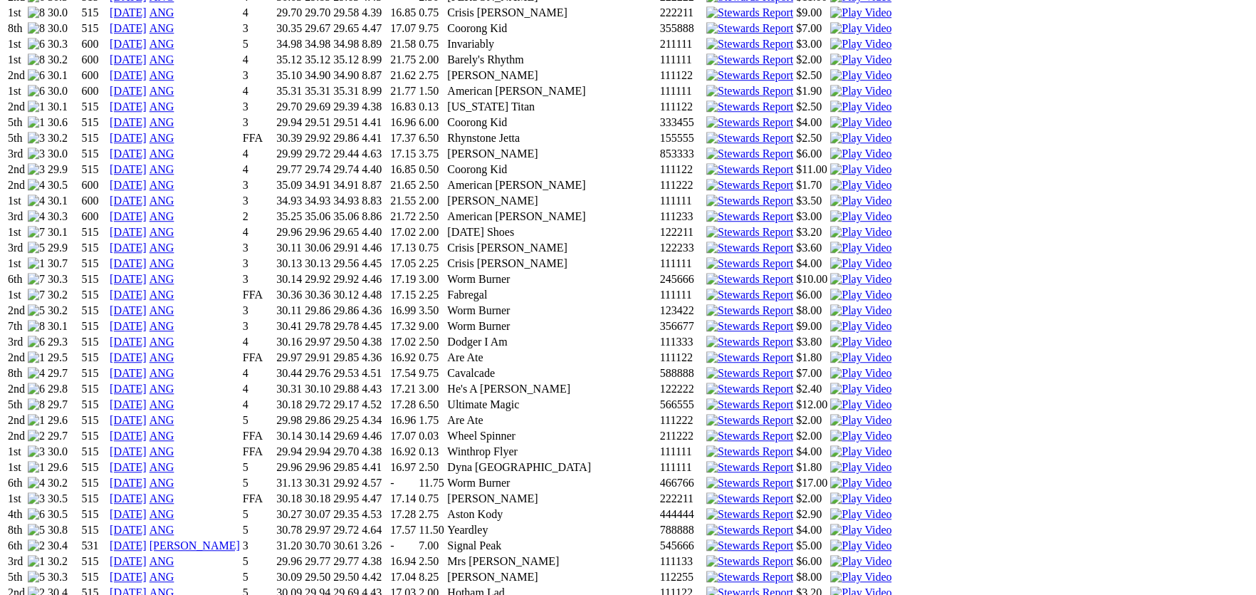
click at [837, 270] on img at bounding box center [860, 263] width 61 height 13
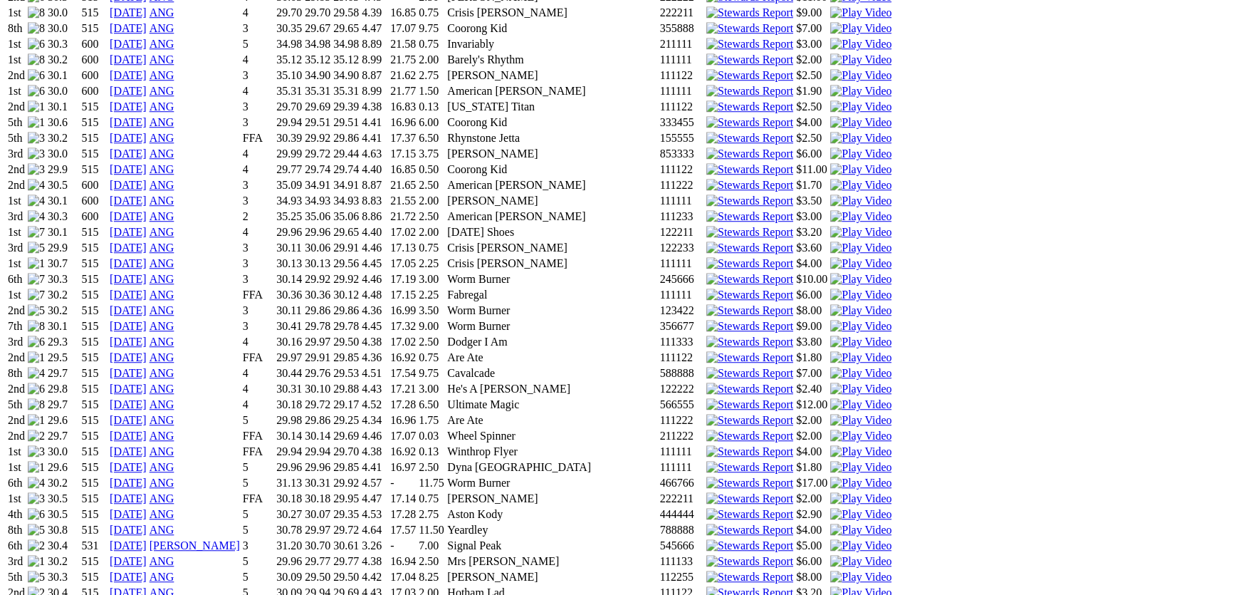
click at [838, 301] on img at bounding box center [860, 294] width 61 height 13
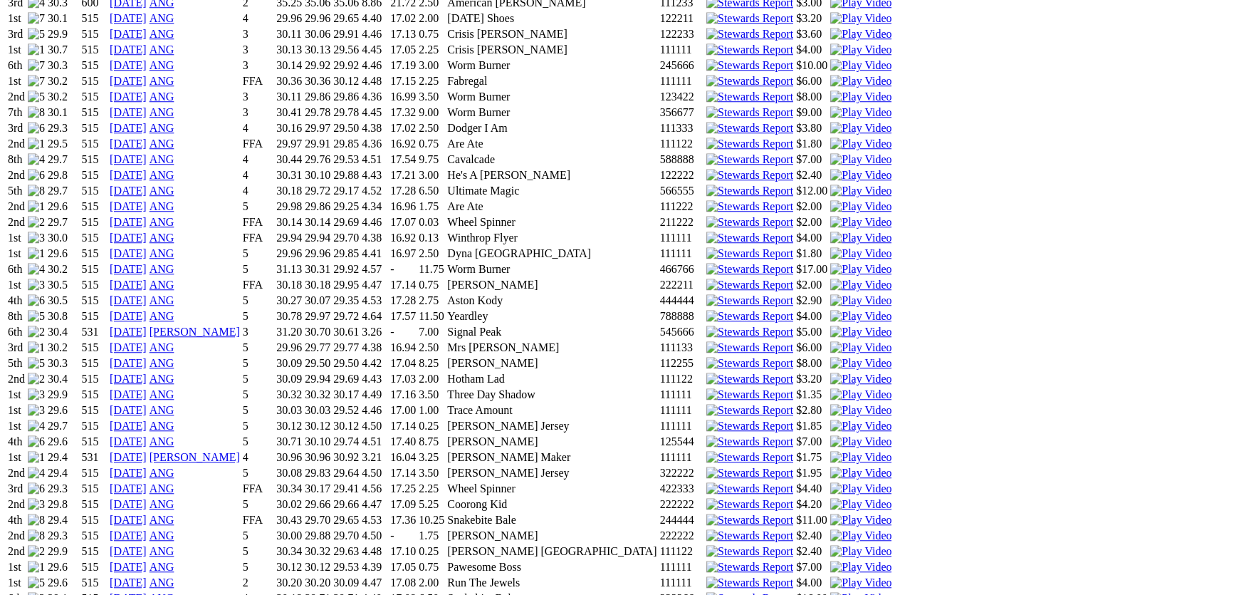
scroll to position [2776, 0]
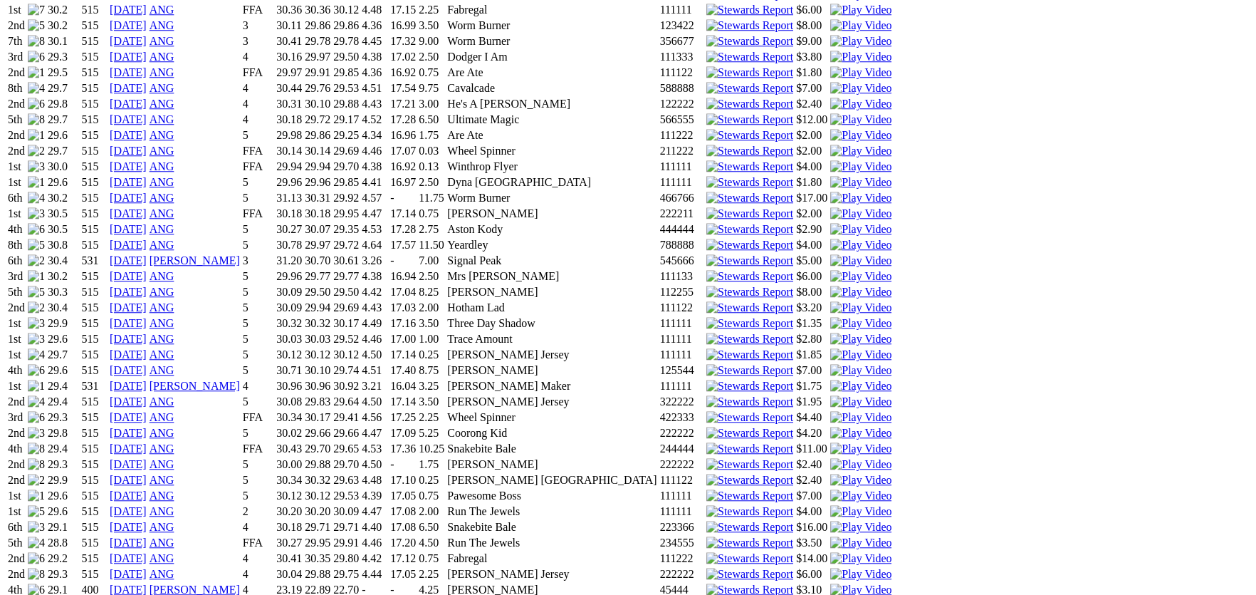
click at [836, 189] on img at bounding box center [860, 182] width 61 height 13
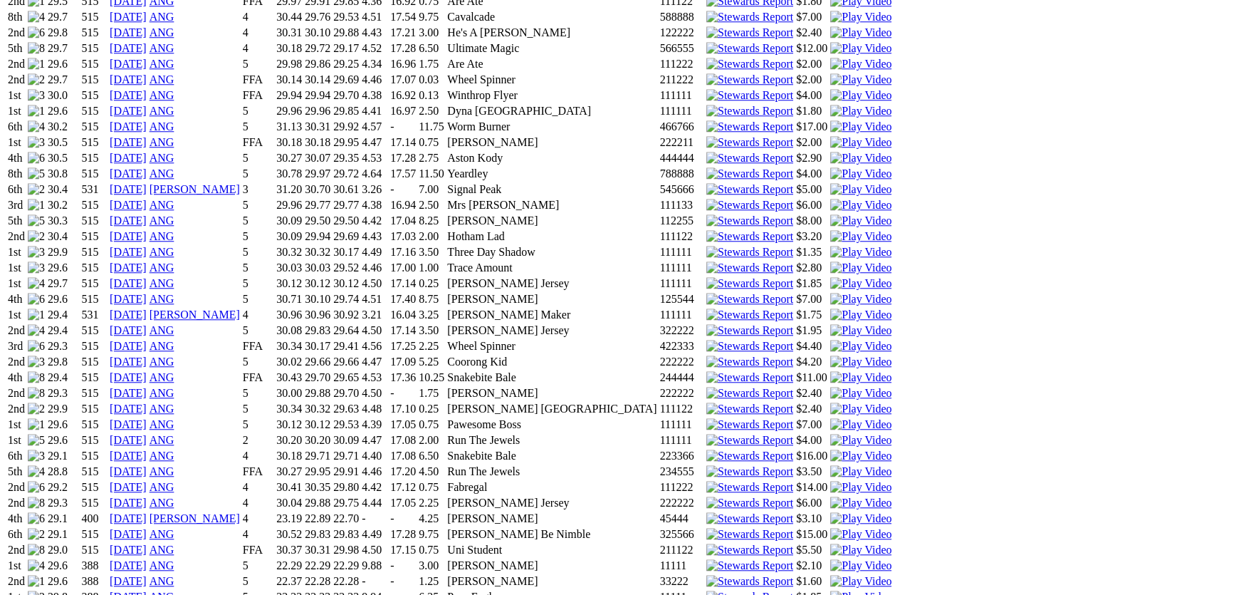
scroll to position [2919, 0]
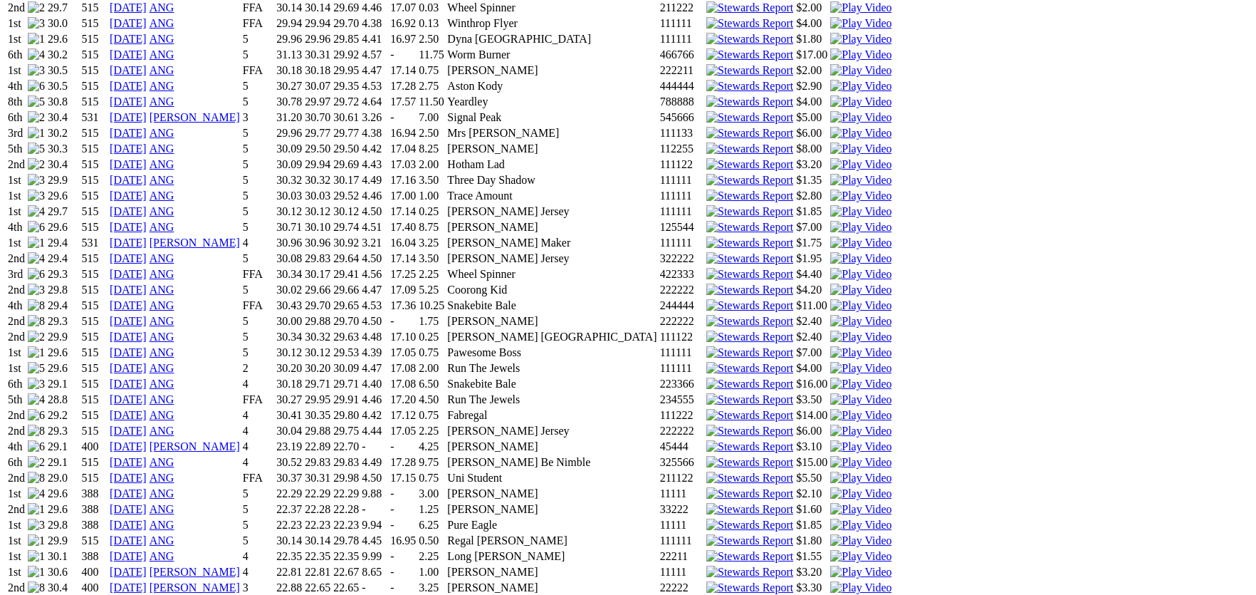
click at [837, 77] on img at bounding box center [860, 70] width 61 height 13
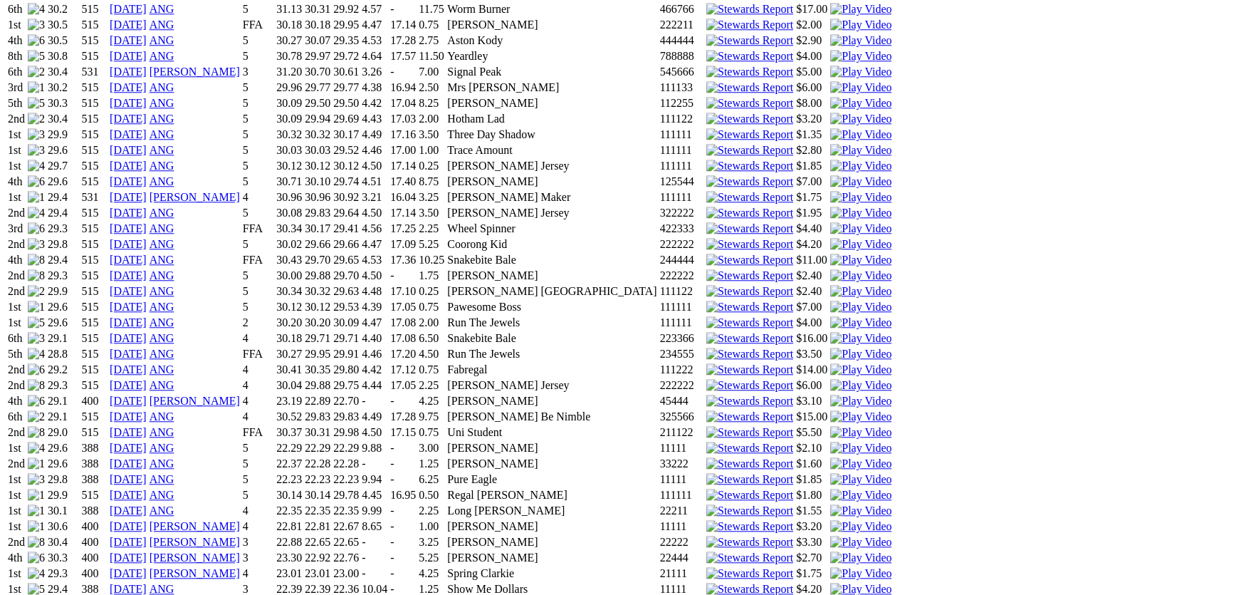
scroll to position [2991, 0]
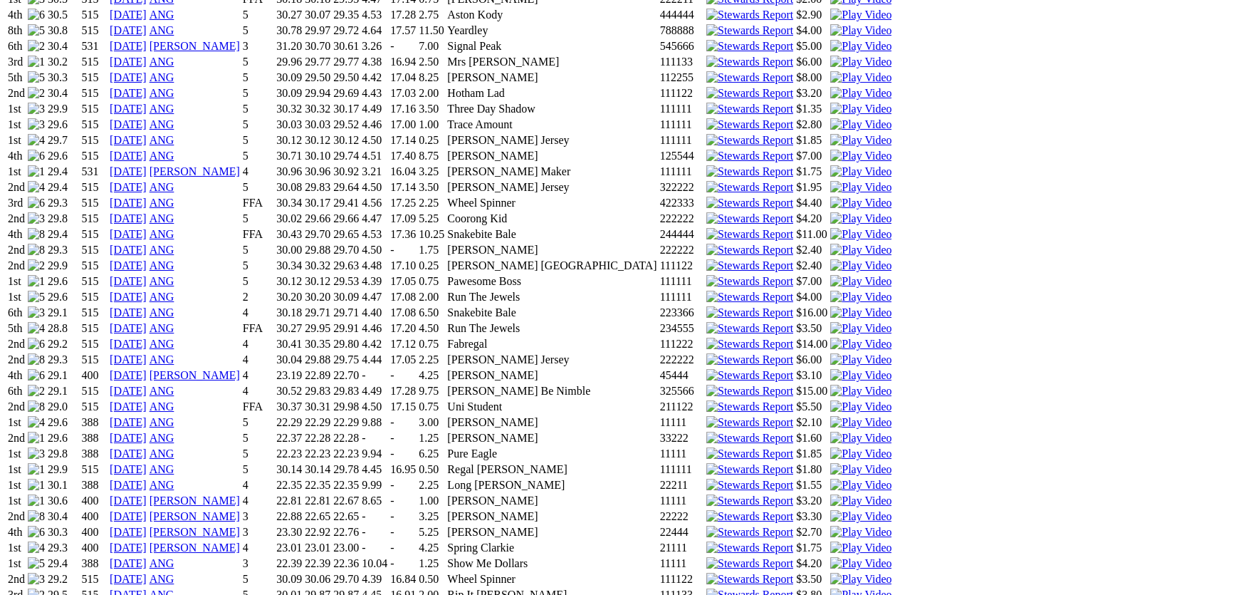
click at [837, 115] on img at bounding box center [860, 109] width 61 height 13
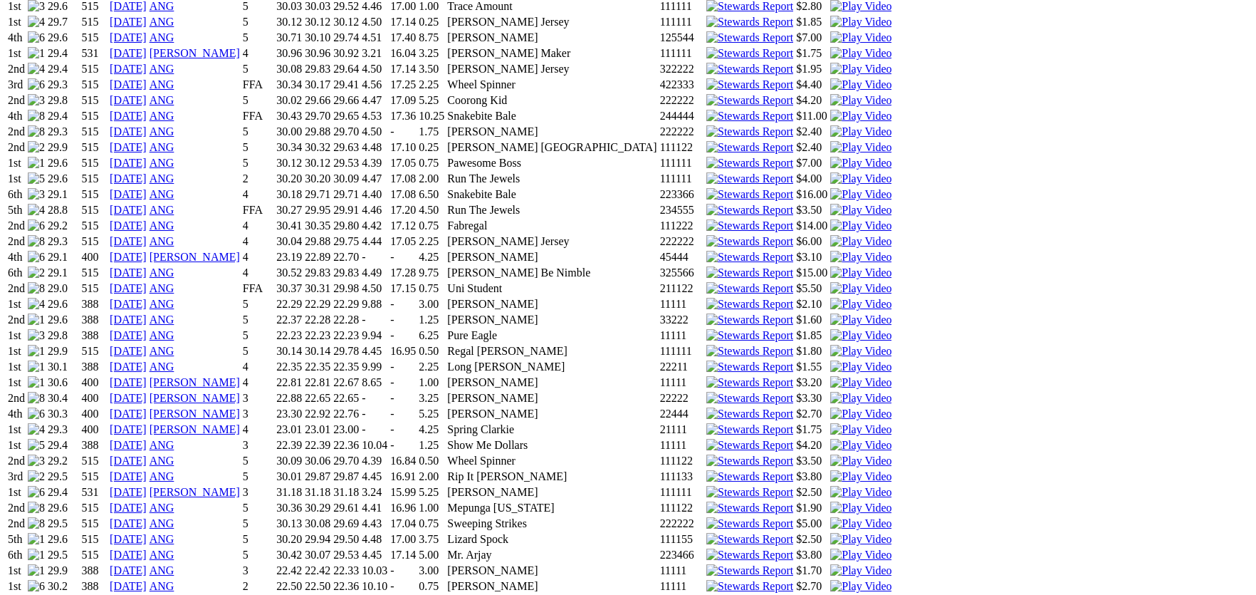
scroll to position [3133, 0]
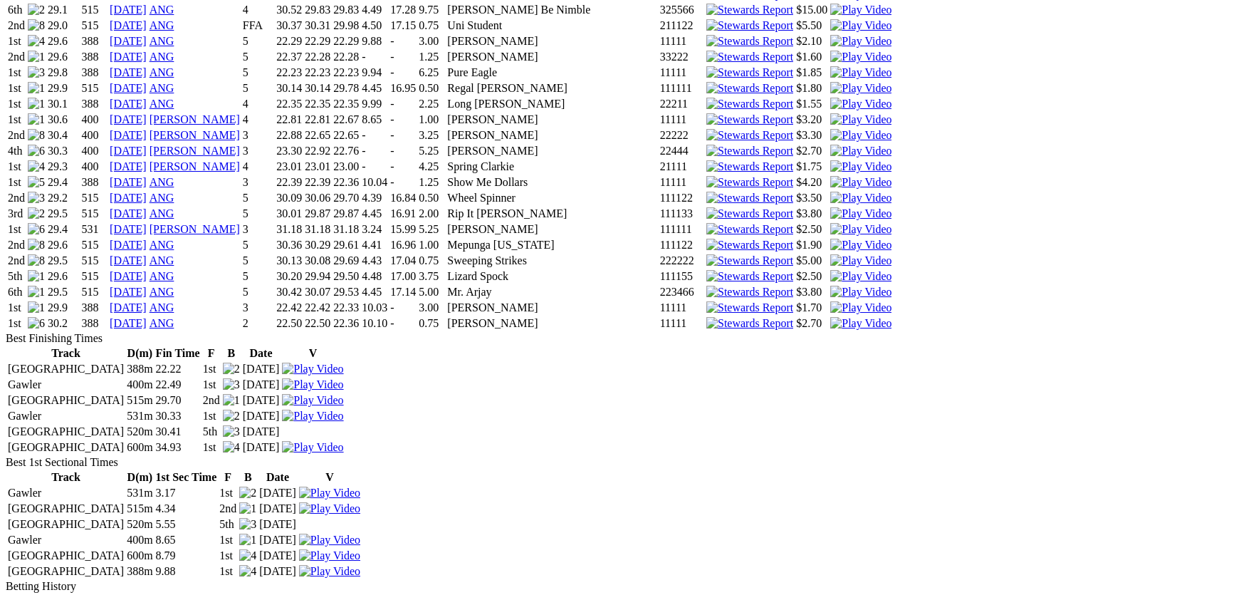
scroll to position [3347, 0]
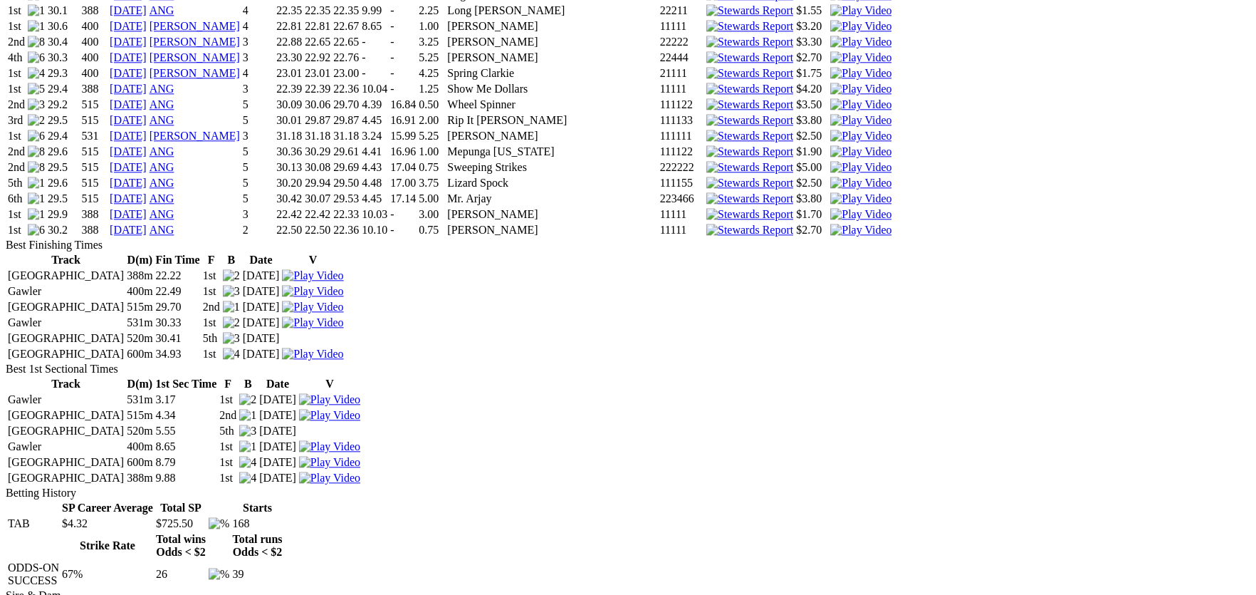
scroll to position [3489, 0]
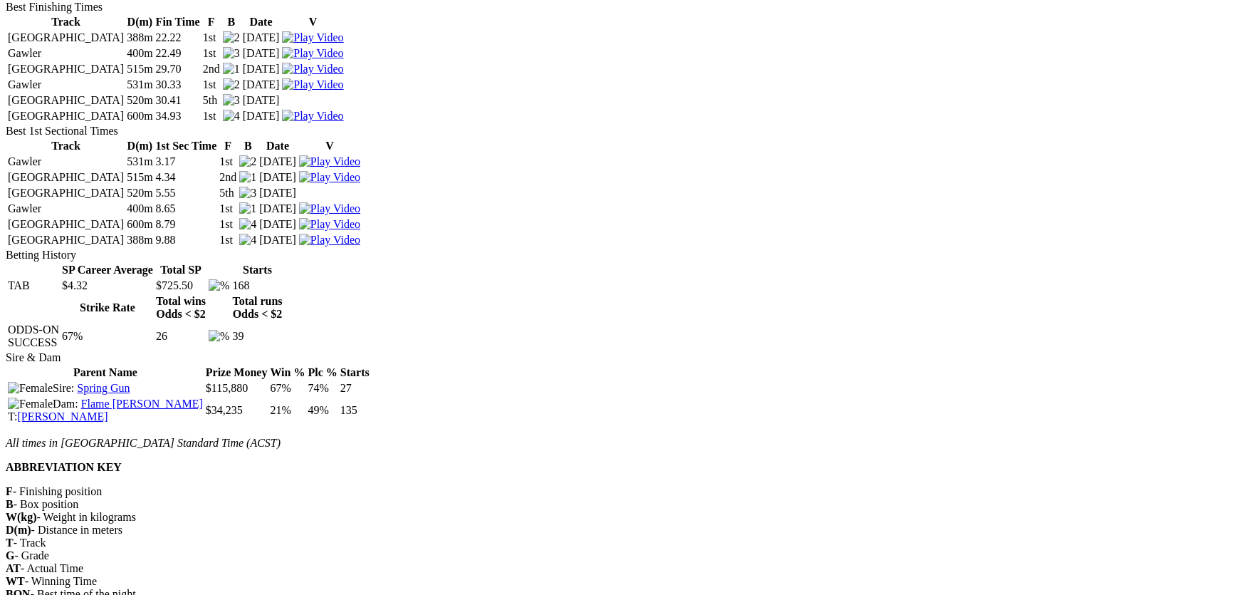
scroll to position [3493, 0]
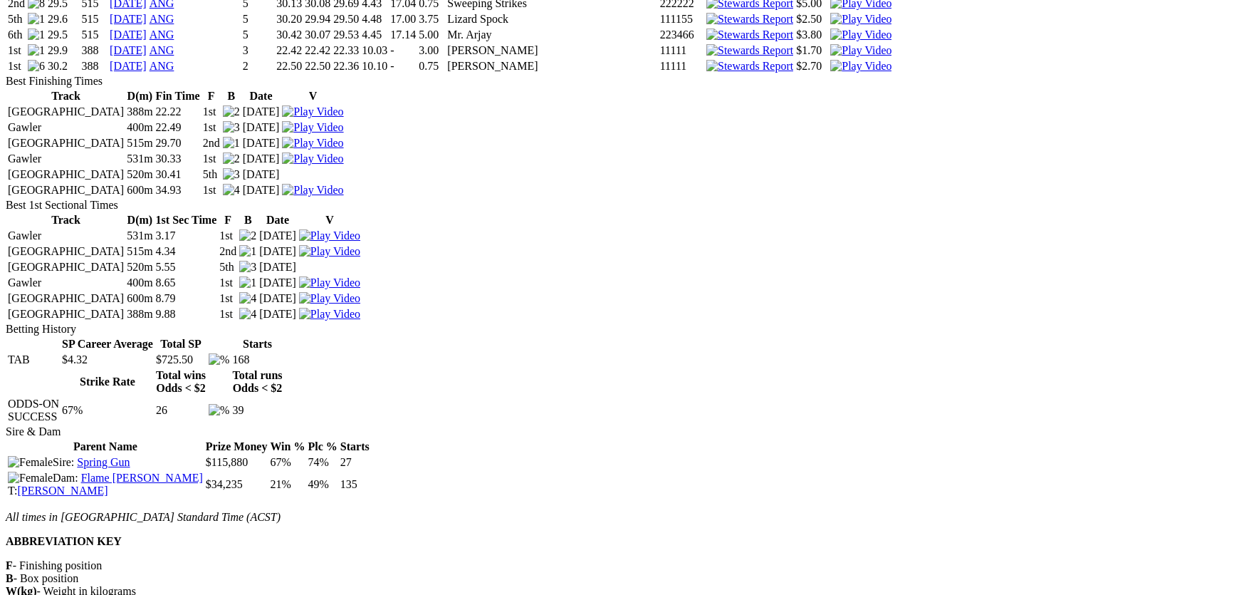
scroll to position [3636, 0]
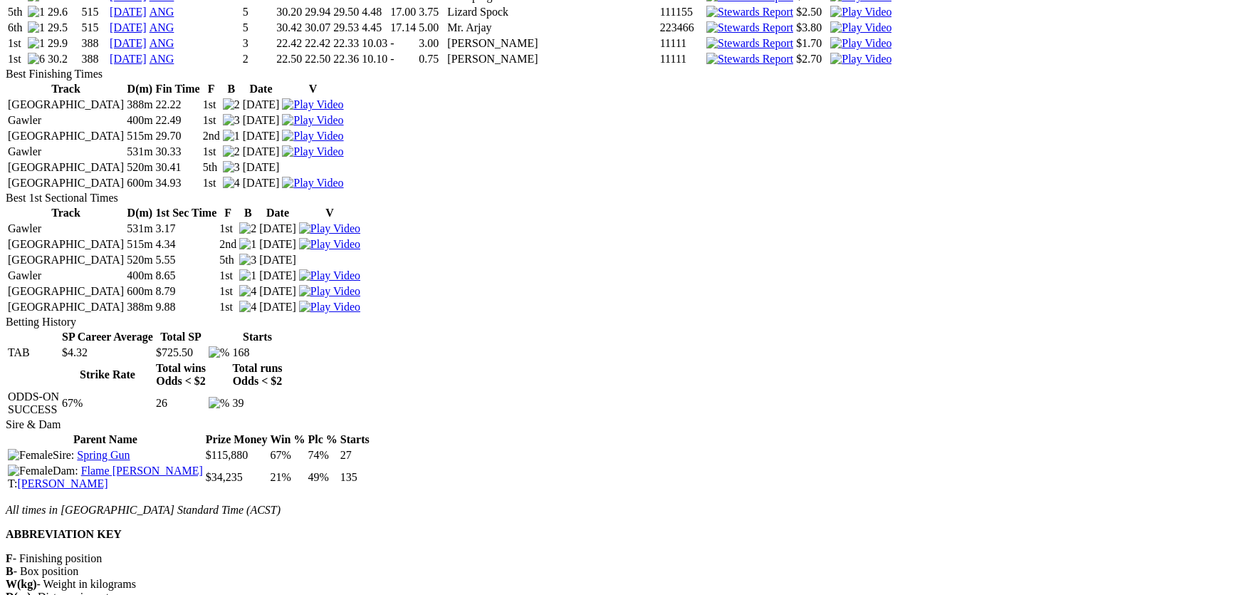
click at [834, 50] on img at bounding box center [860, 43] width 61 height 13
click at [832, 66] on img at bounding box center [860, 59] width 61 height 13
